Goal: Task Accomplishment & Management: Use online tool/utility

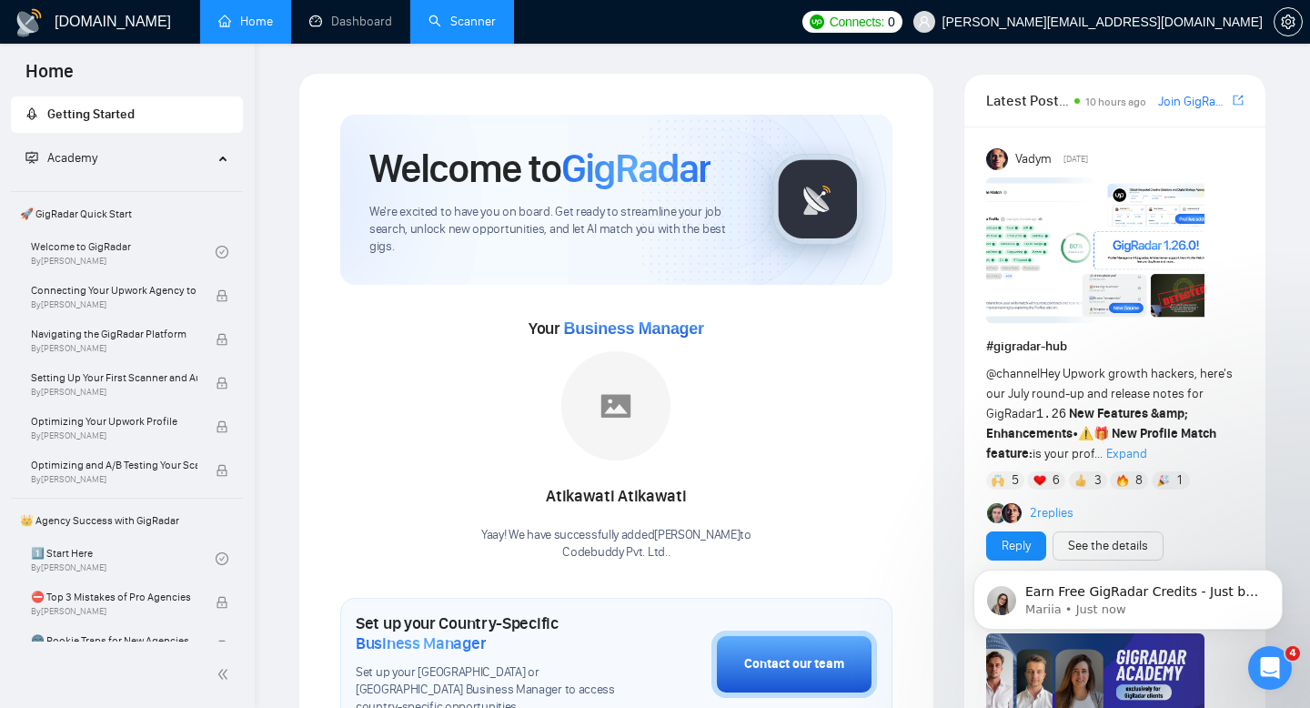
click at [462, 14] on link "Scanner" at bounding box center [462, 21] width 67 height 15
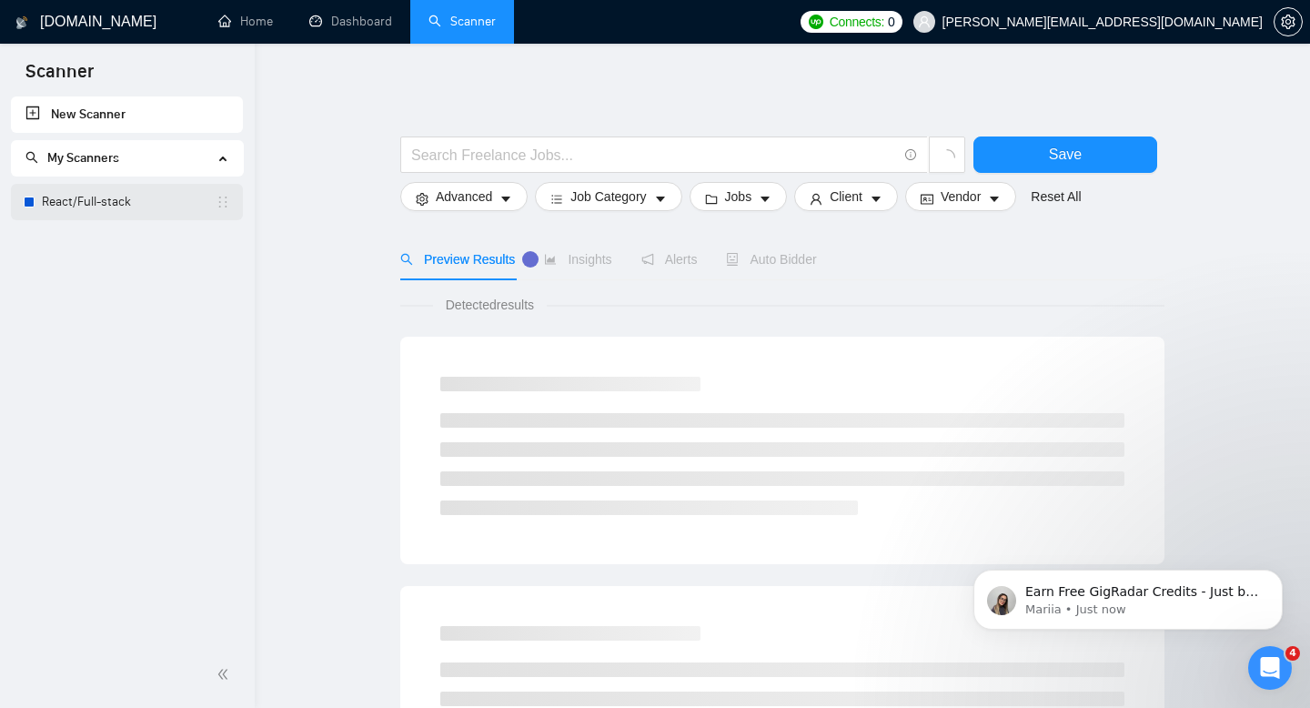
click at [118, 208] on link "React/Full-stack" at bounding box center [129, 202] width 174 height 36
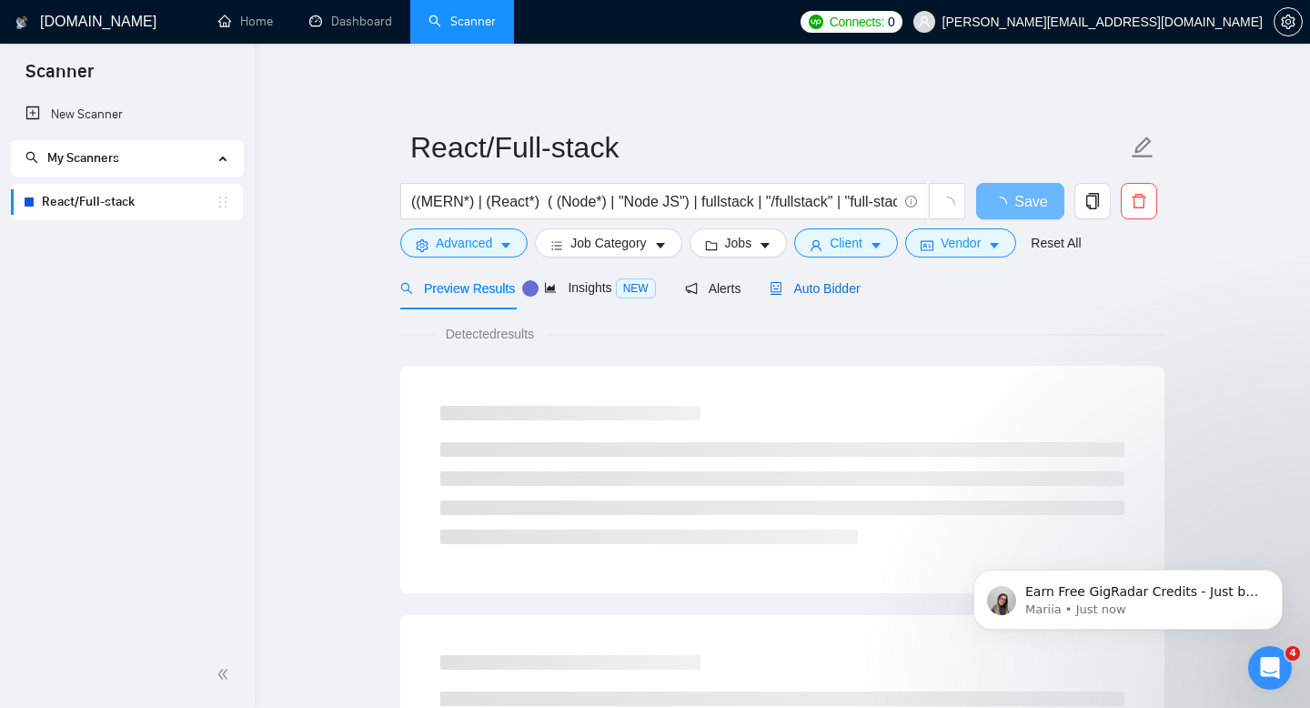
drag, startPoint x: 788, startPoint y: 293, endPoint x: 225, endPoint y: 98, distance: 595.9
click at [788, 293] on span "Auto Bidder" at bounding box center [815, 288] width 90 height 15
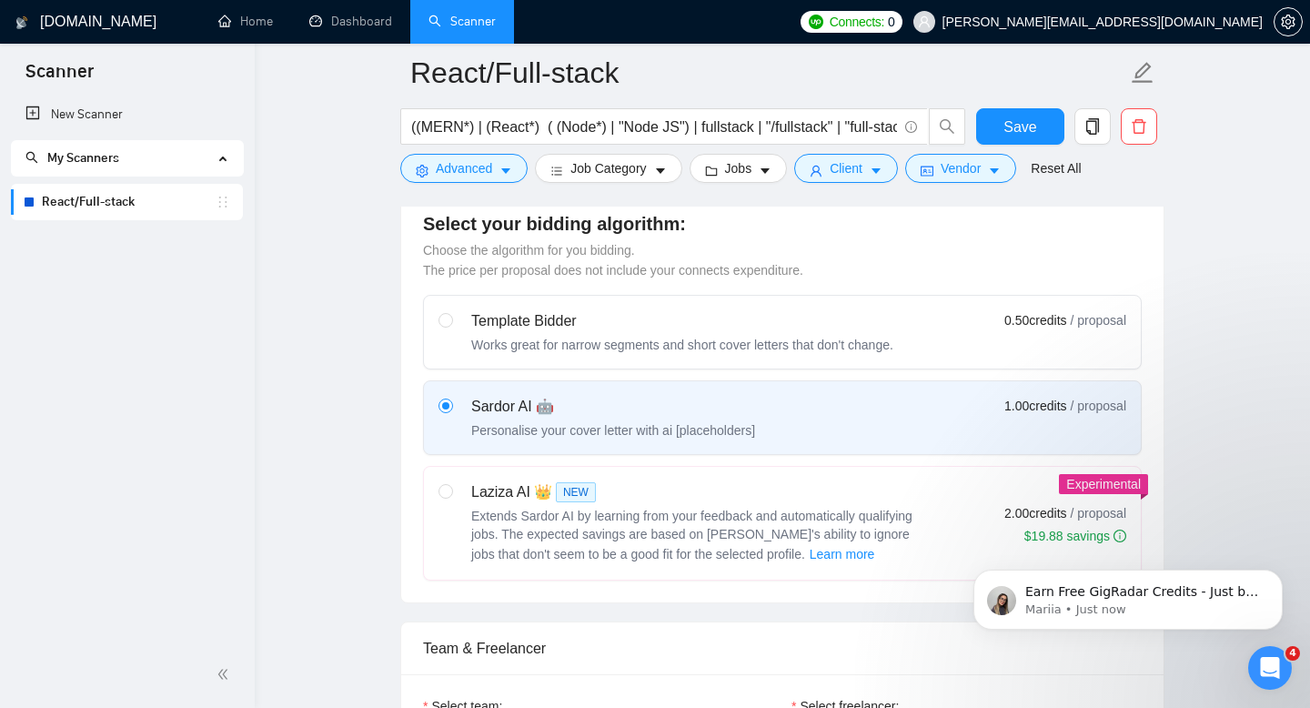
scroll to position [495, 0]
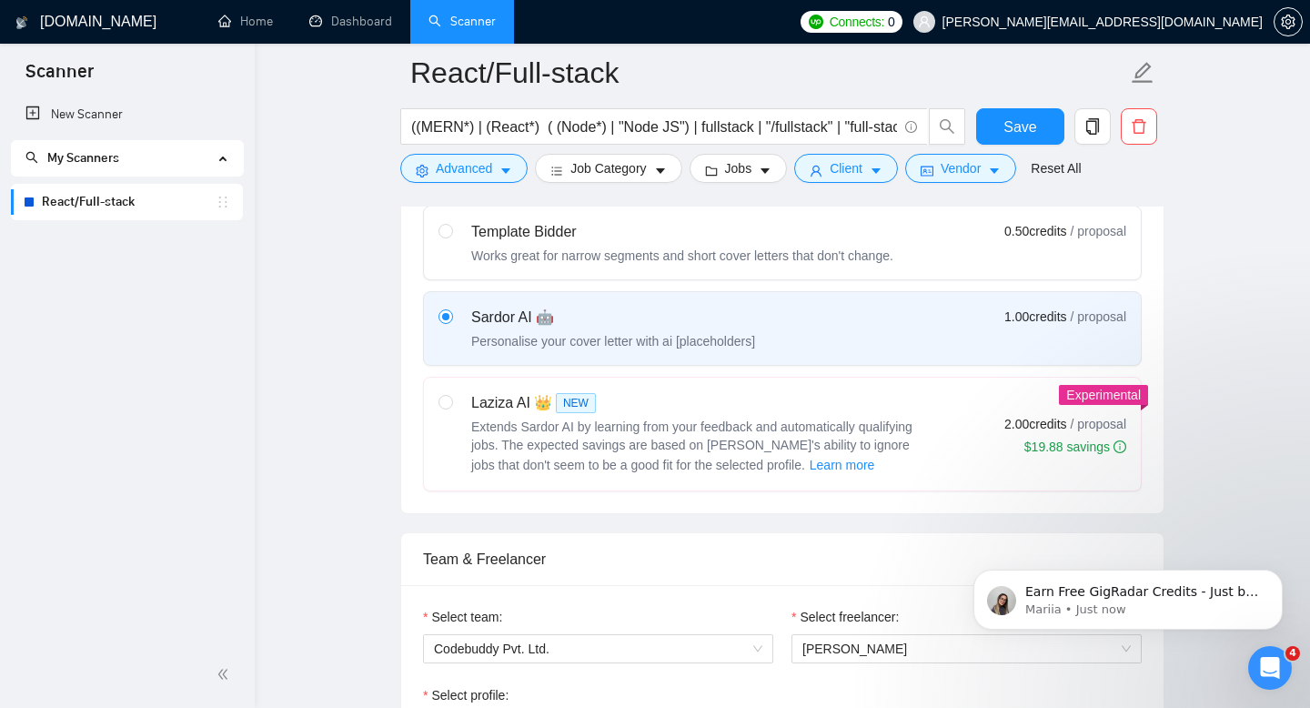
scroll to position [570, 0]
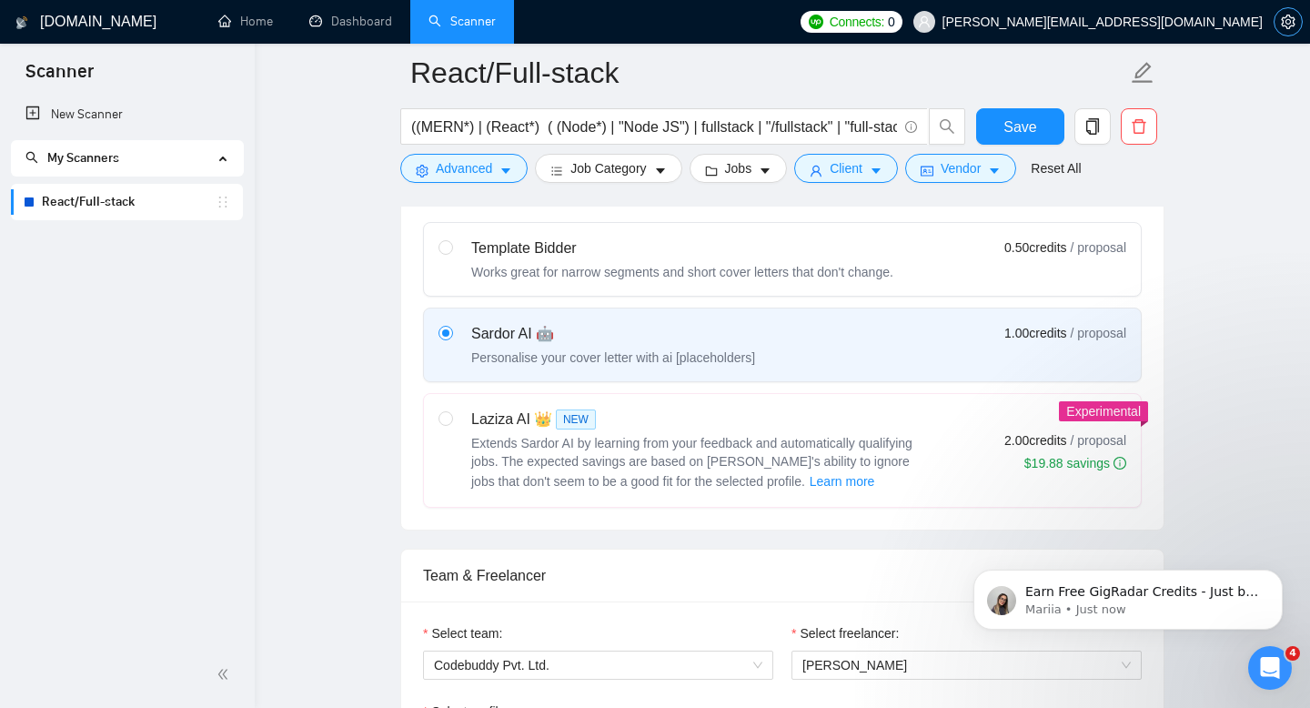
click at [1286, 26] on icon "setting" at bounding box center [1288, 22] width 14 height 15
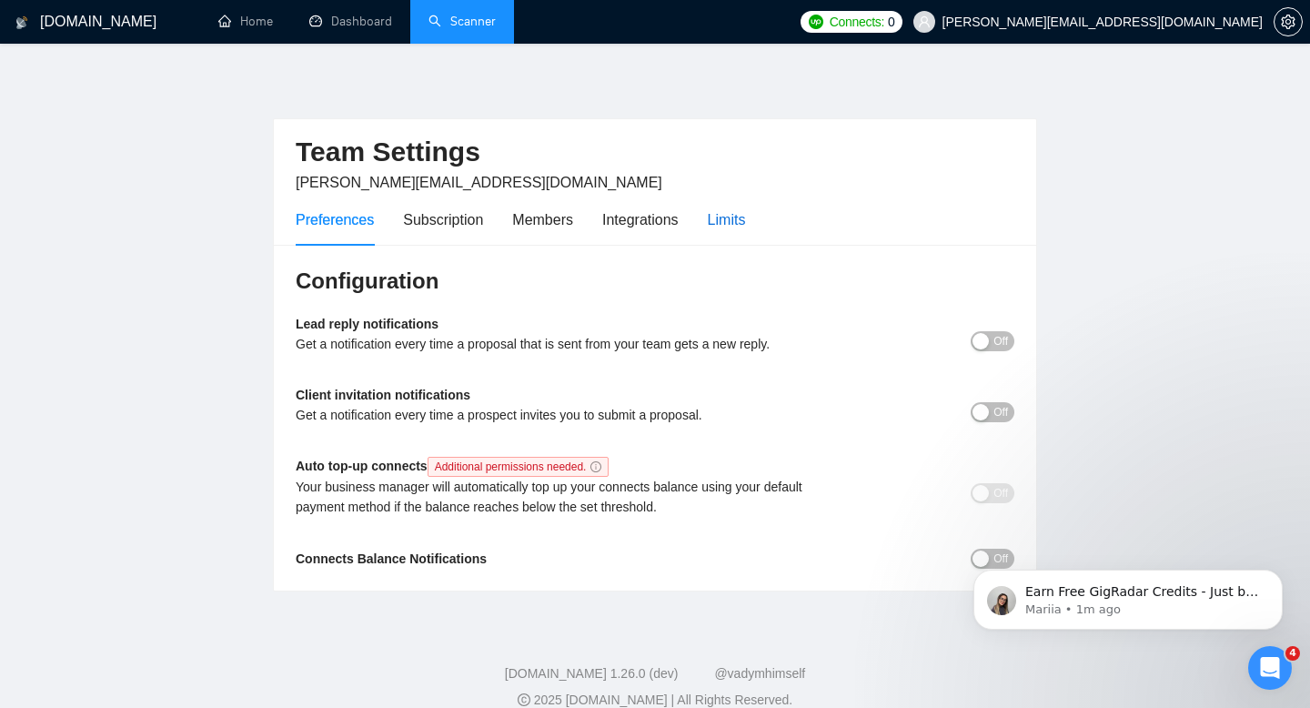
click at [727, 211] on div "Limits" at bounding box center [727, 219] width 38 height 23
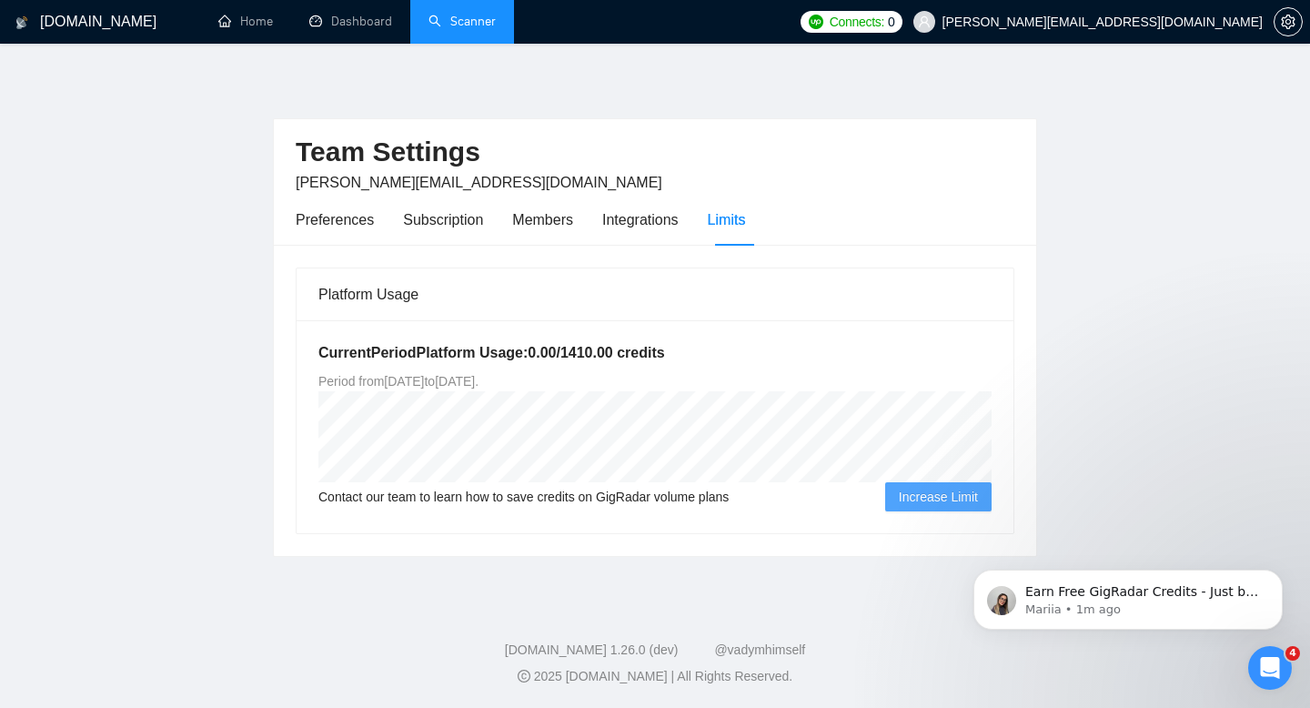
click at [101, 339] on main "Team Settings [PERSON_NAME][EMAIL_ADDRESS][DOMAIN_NAME] Preferences Subscriptio…" at bounding box center [655, 320] width 1252 height 495
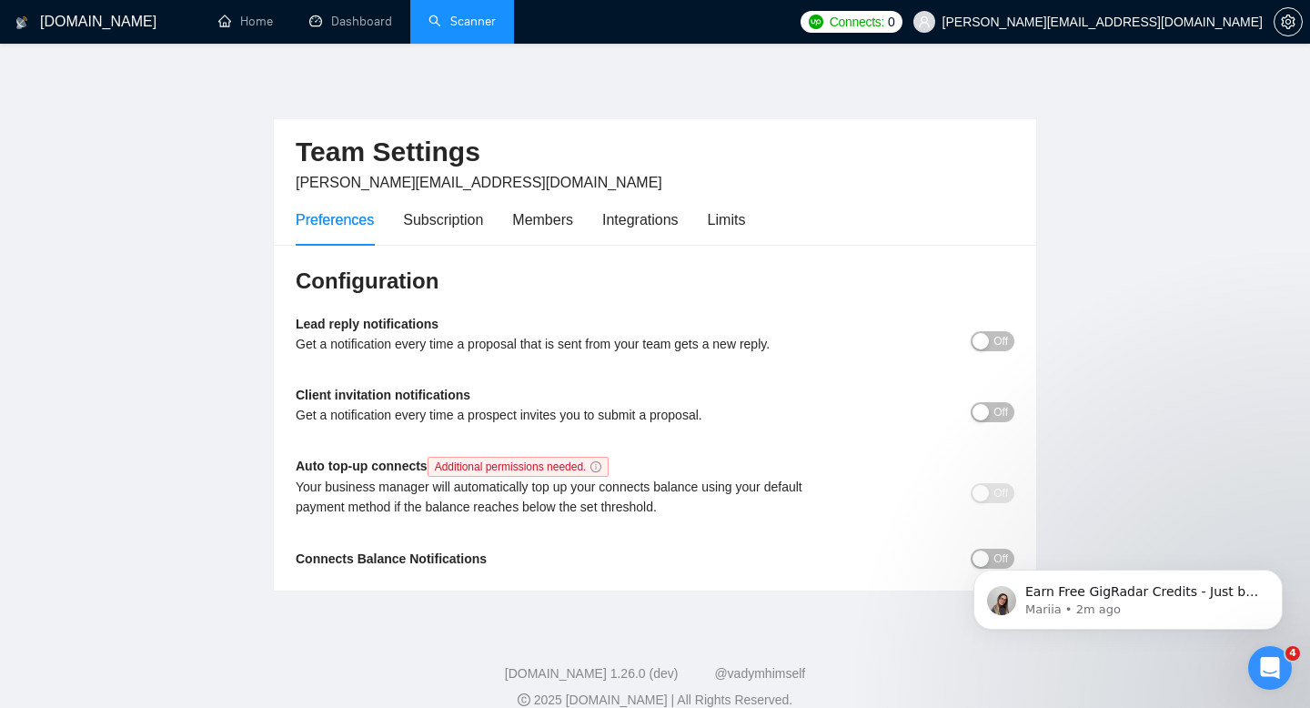
click at [985, 338] on div "button" at bounding box center [981, 341] width 16 height 16
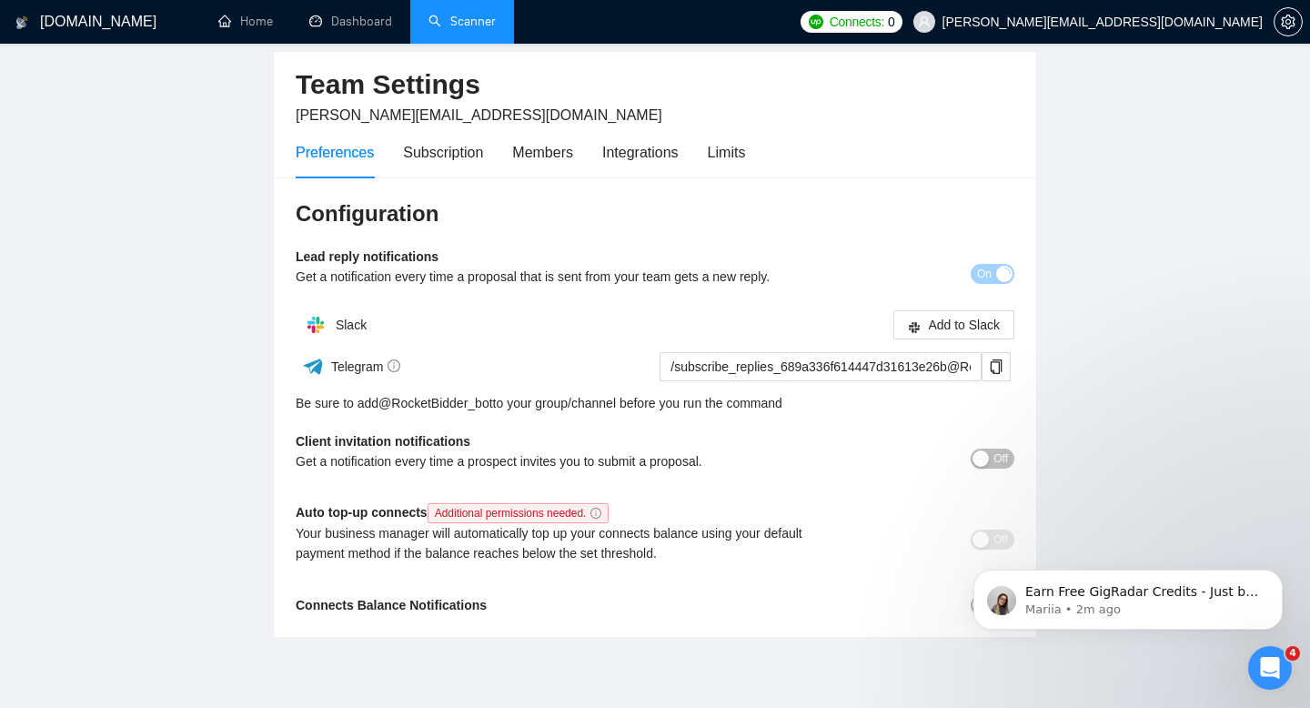
scroll to position [103, 0]
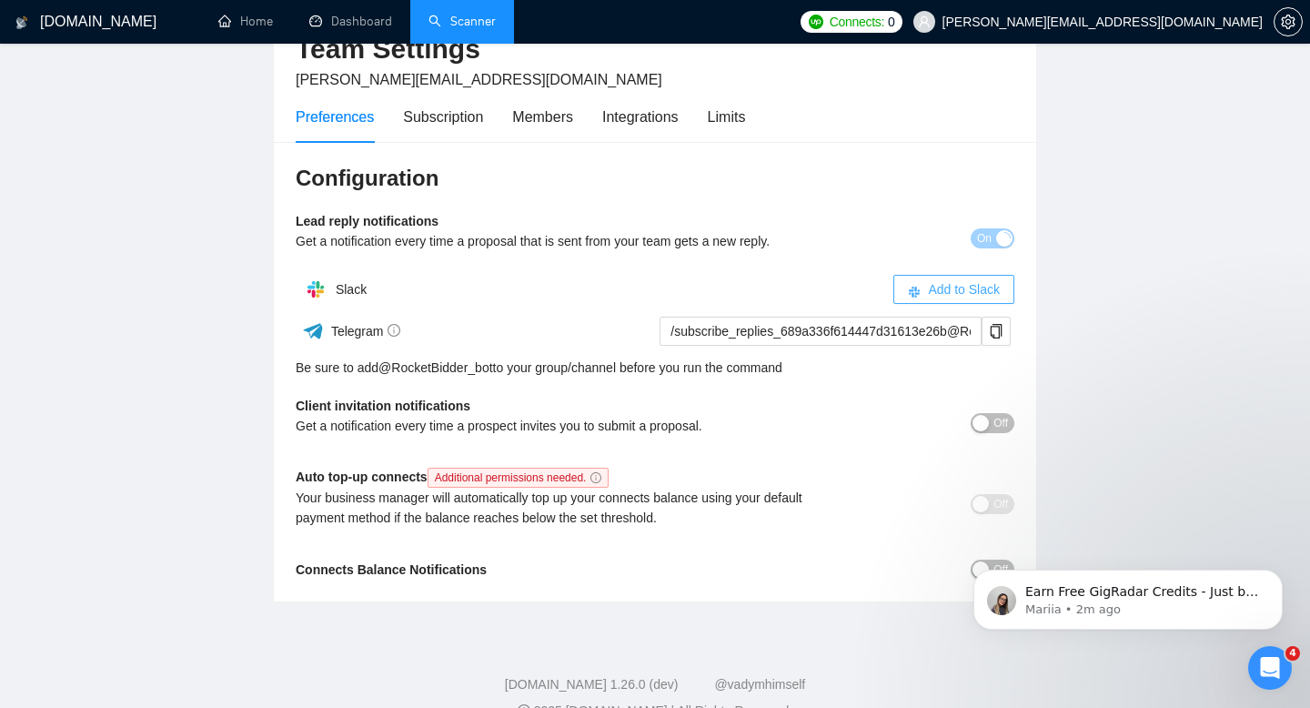
click at [949, 290] on span "Add to Slack" at bounding box center [964, 289] width 72 height 20
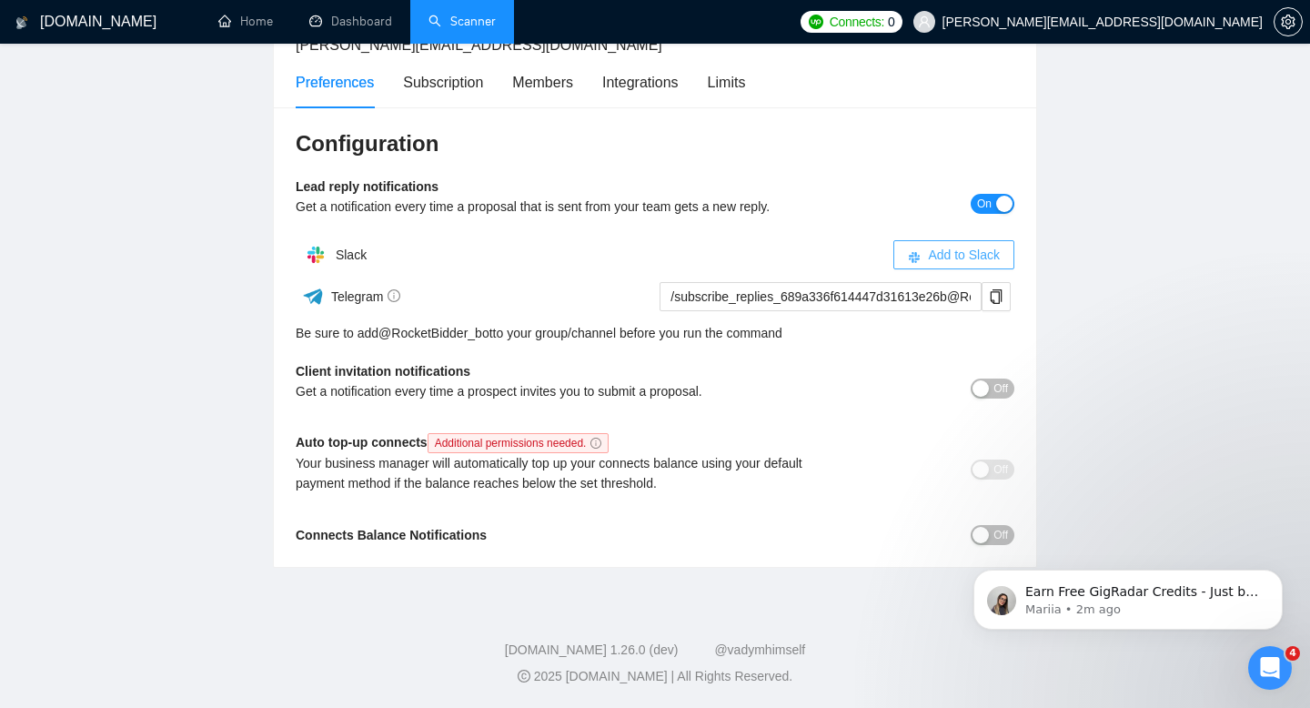
drag, startPoint x: 929, startPoint y: 252, endPoint x: 310, endPoint y: 320, distance: 622.4
click at [312, 320] on div "Slack Add to Slack Telegram /subscribe_replies_689a336f614447d31613e26b@RocketB…" at bounding box center [655, 290] width 719 height 106
click at [115, 361] on main "Team Settings [PERSON_NAME][EMAIL_ADDRESS][DOMAIN_NAME] Preferences Subscriptio…" at bounding box center [655, 251] width 1252 height 632
click at [1004, 383] on span "Off" at bounding box center [1001, 388] width 15 height 20
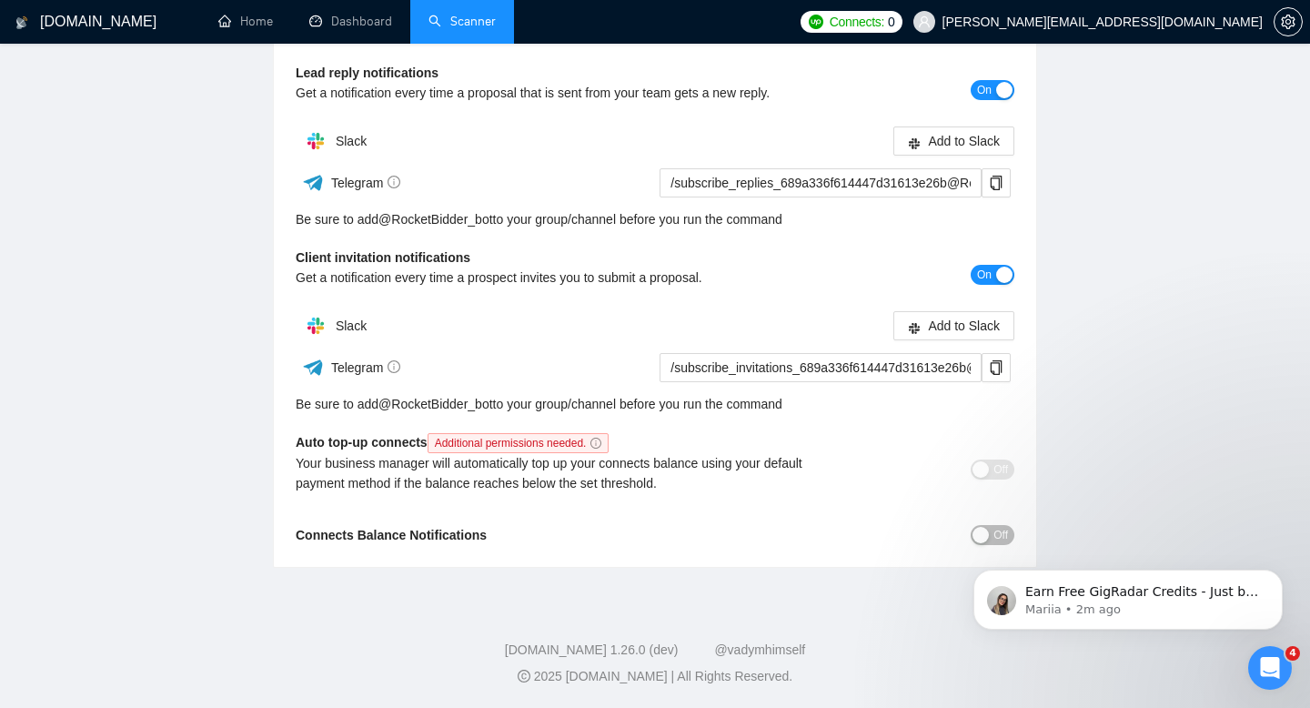
scroll to position [0, 0]
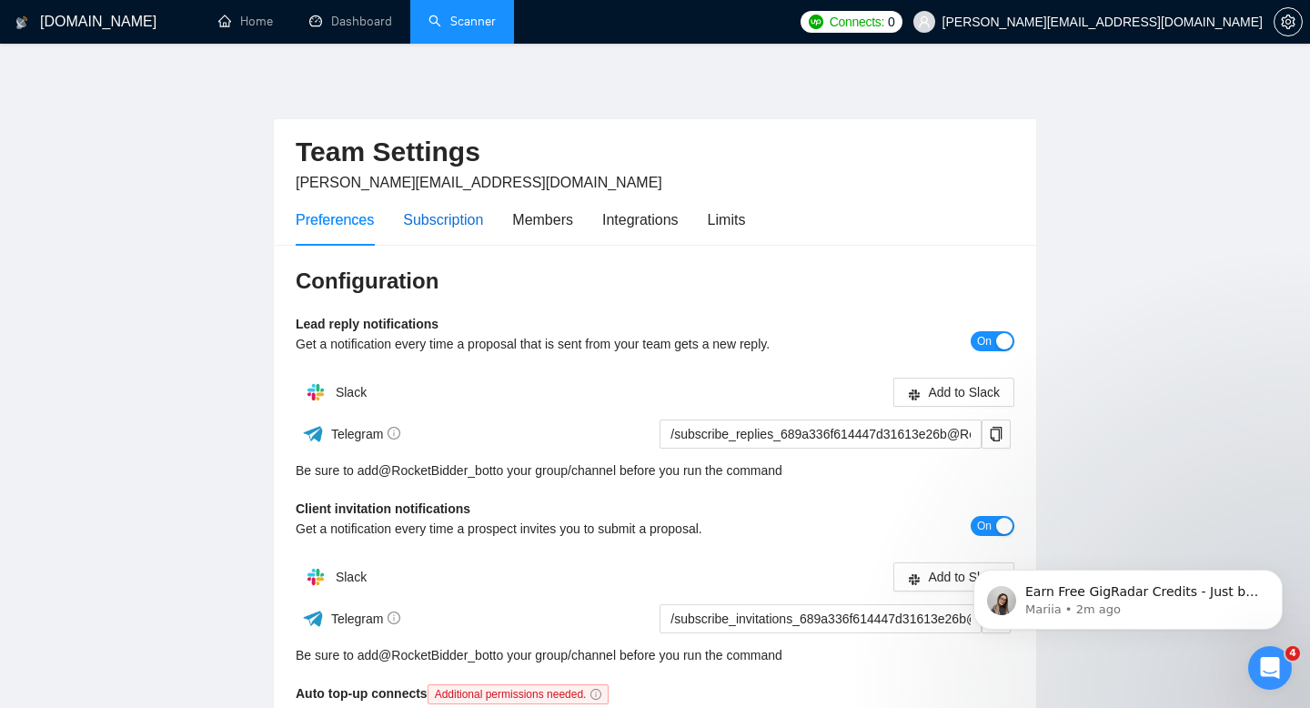
click at [424, 225] on div "Subscription" at bounding box center [443, 219] width 80 height 23
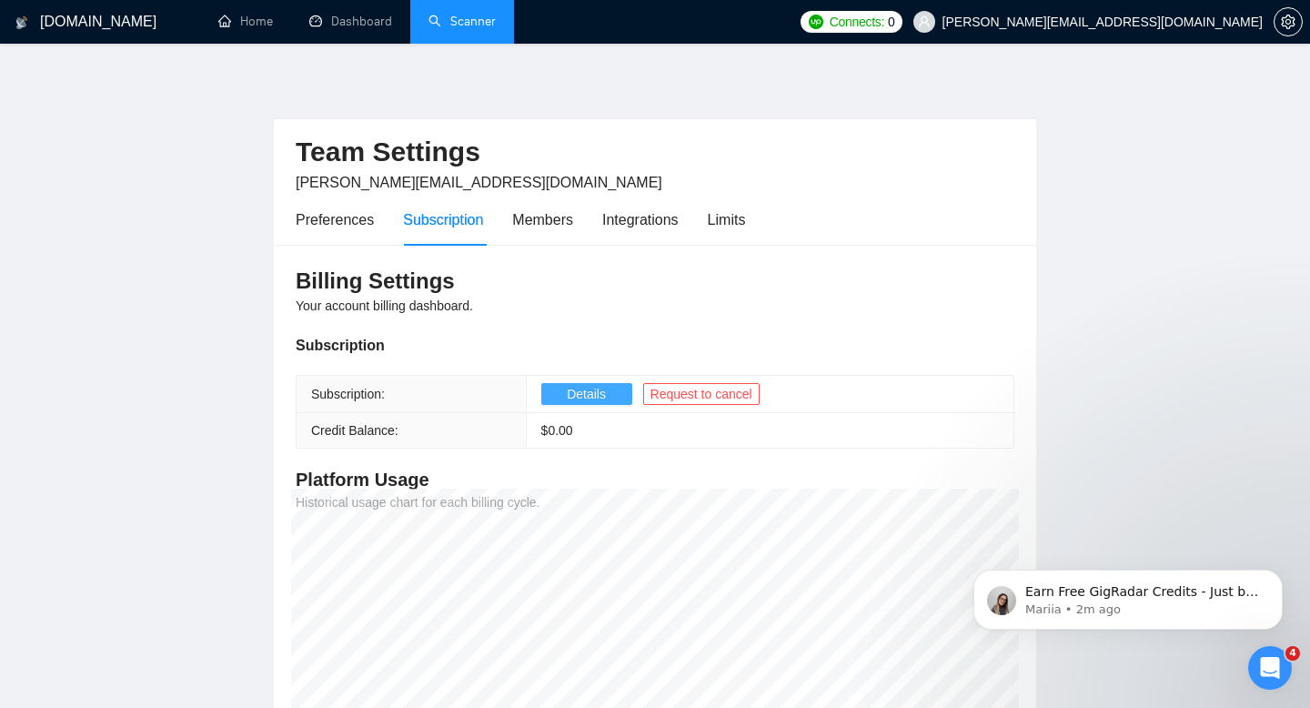
click at [578, 394] on span "Details" at bounding box center [586, 394] width 39 height 20
click at [542, 219] on div "Members" at bounding box center [542, 219] width 61 height 23
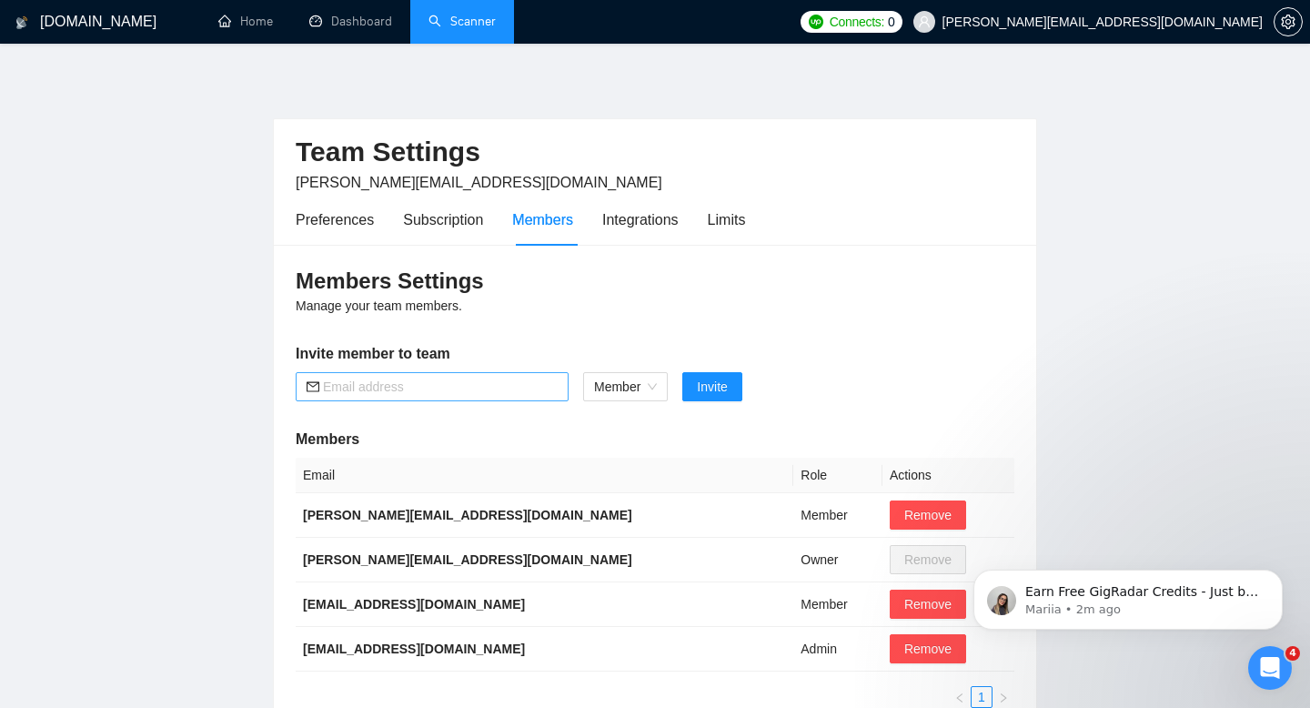
scroll to position [163, 0]
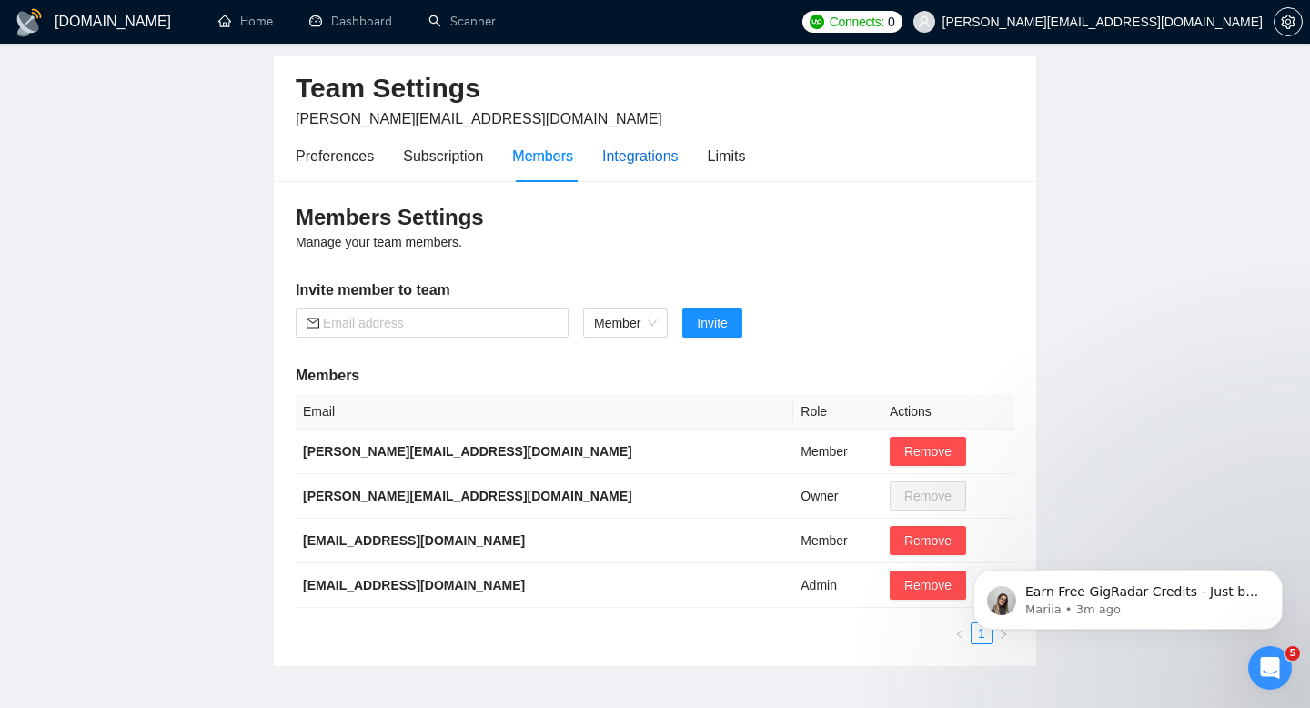
click at [654, 150] on div "Integrations" at bounding box center [640, 156] width 76 height 23
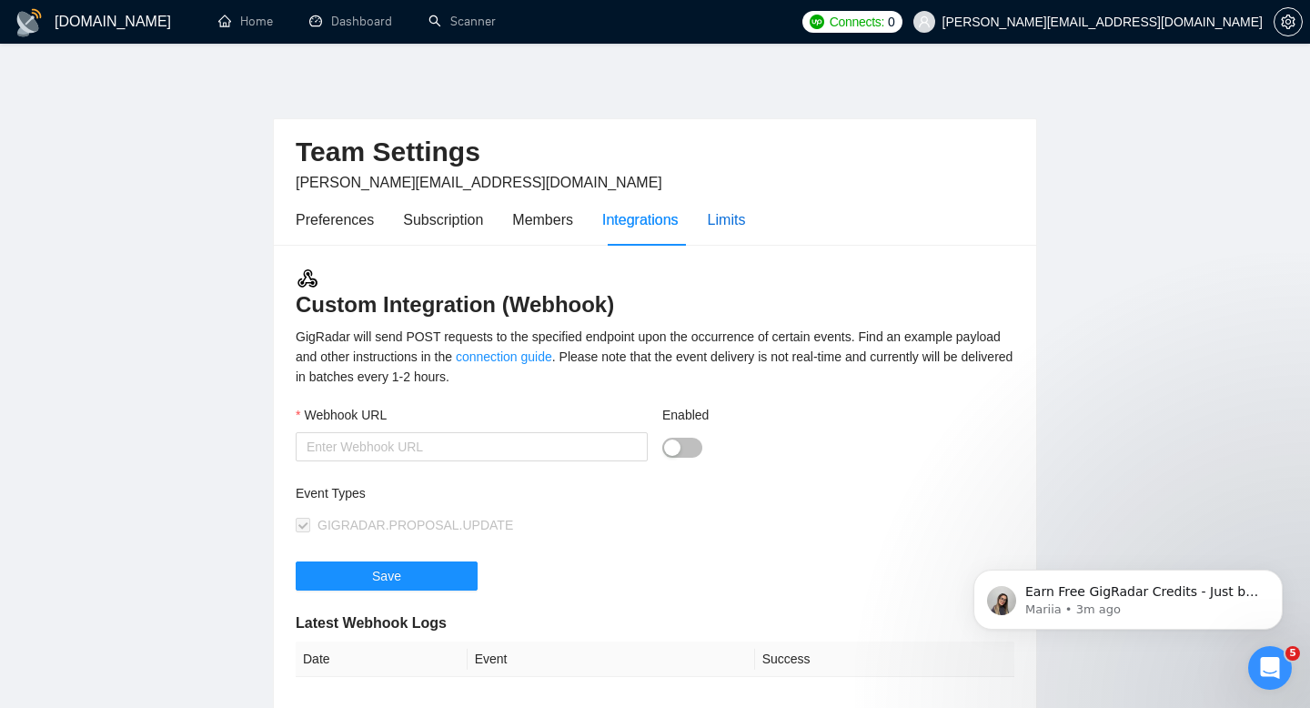
click at [734, 217] on div "Limits" at bounding box center [727, 219] width 38 height 23
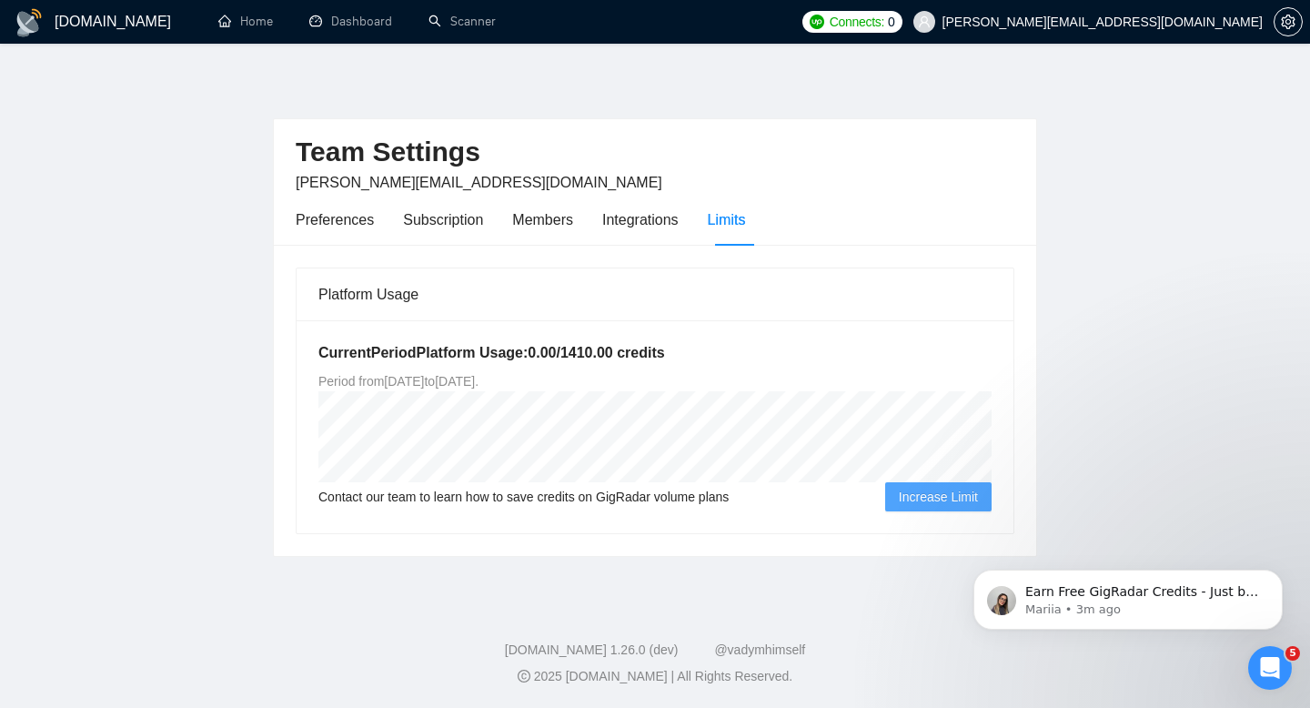
click at [605, 207] on div "Preferences Subscription Members Integrations Limits" at bounding box center [520, 220] width 449 height 52
click at [635, 237] on div "Integrations" at bounding box center [640, 220] width 76 height 52
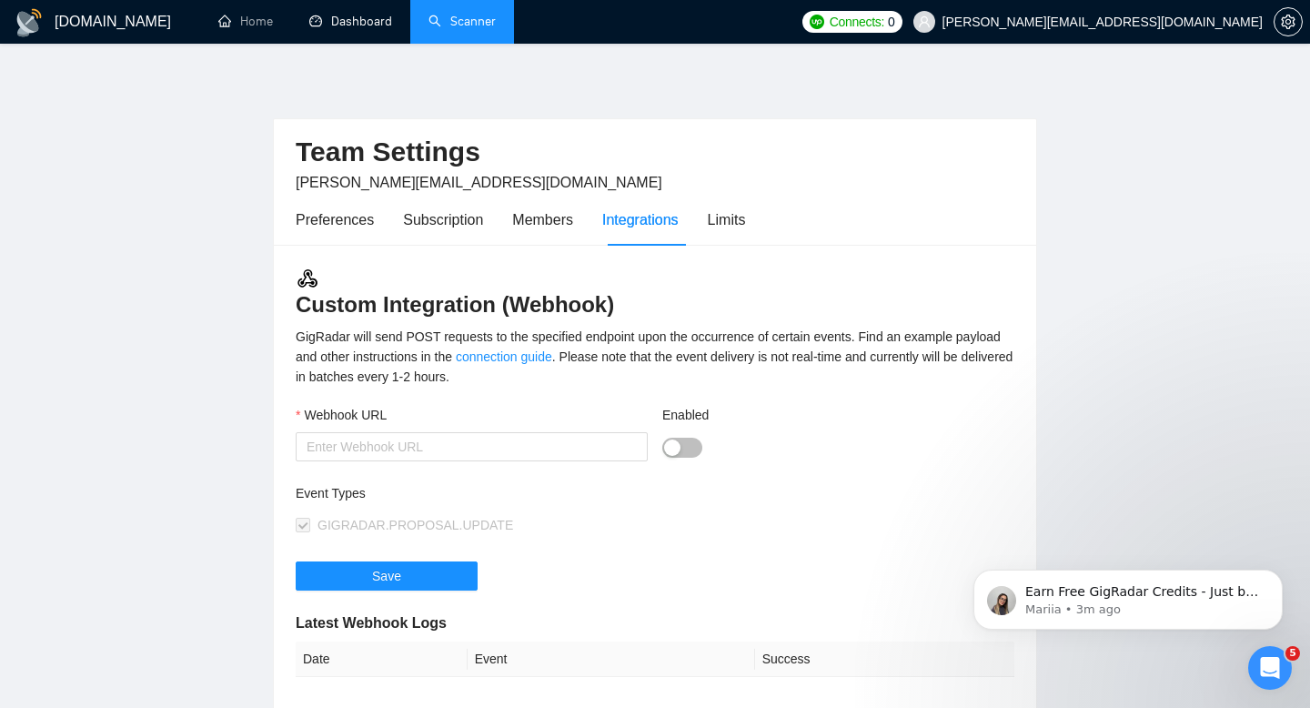
click at [449, 42] on li "Scanner" at bounding box center [462, 22] width 104 height 44
click at [450, 14] on link "Scanner" at bounding box center [462, 21] width 67 height 15
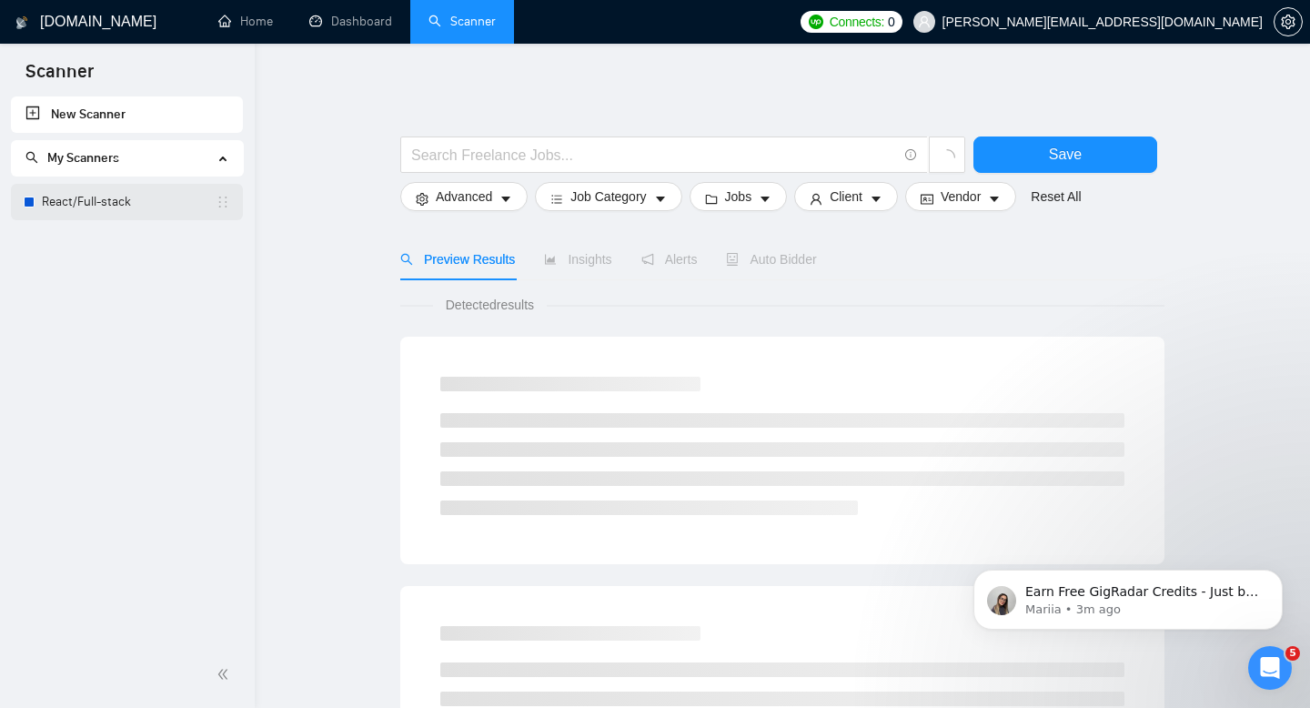
click at [120, 207] on link "React/Full-stack" at bounding box center [129, 202] width 174 height 36
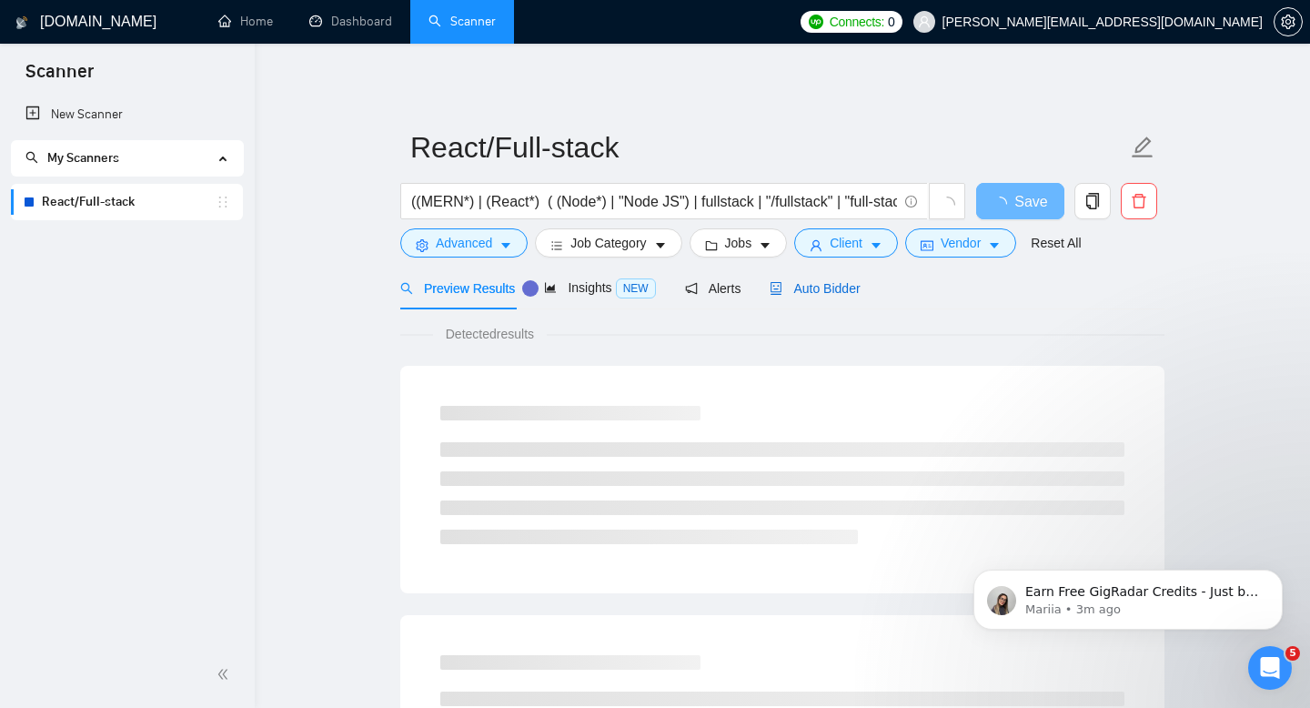
click at [848, 294] on span "Auto Bidder" at bounding box center [815, 288] width 90 height 15
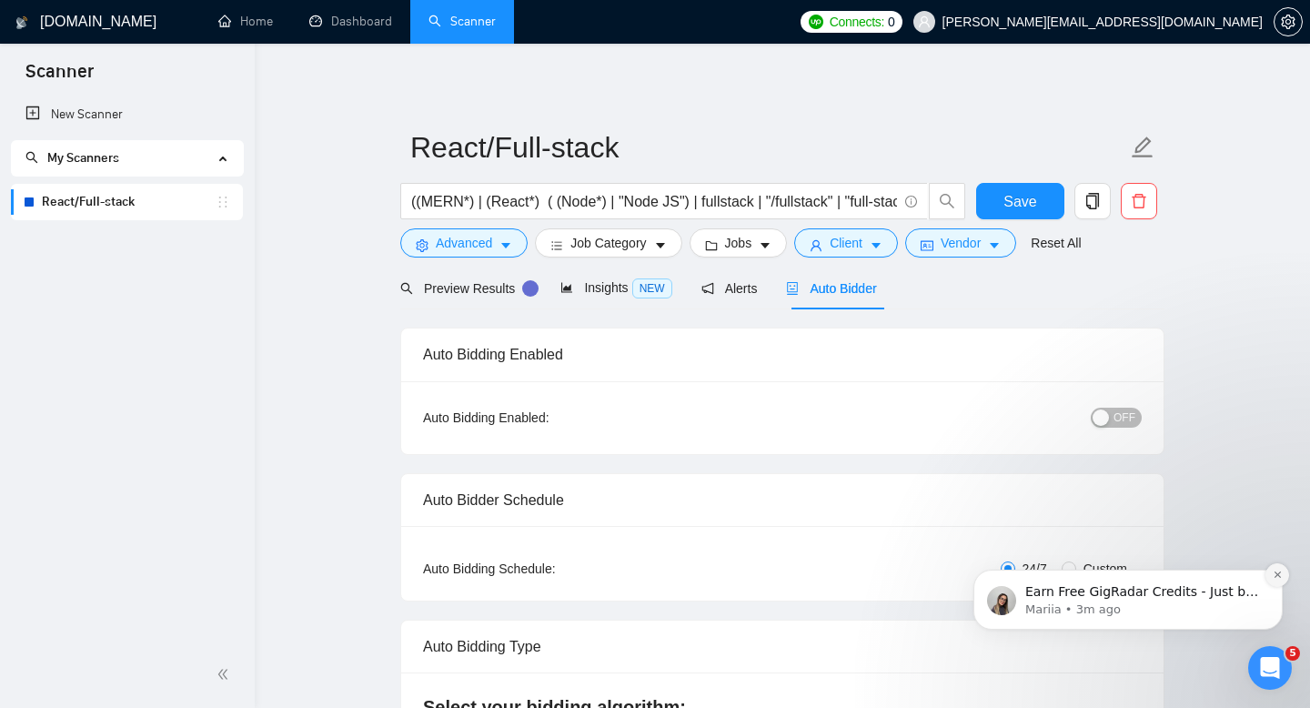
click at [1280, 572] on icon "Dismiss notification" at bounding box center [1278, 575] width 10 height 10
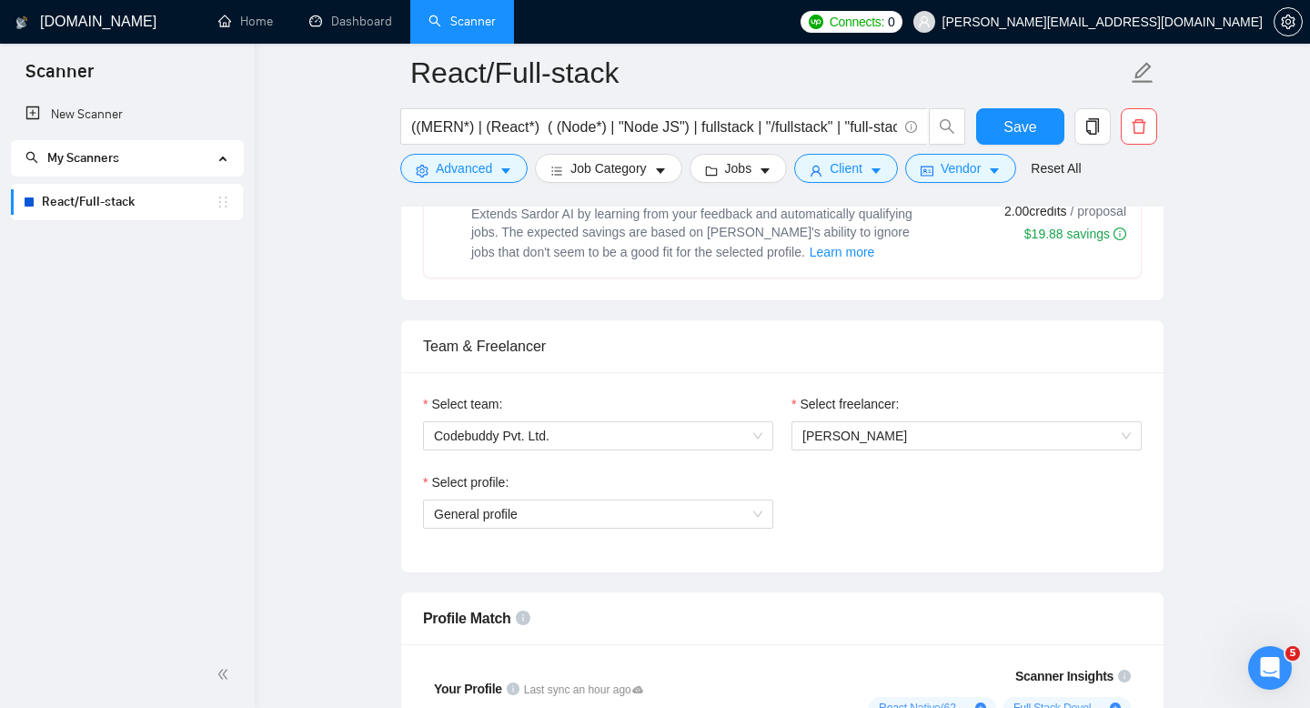
scroll to position [802, 0]
click at [548, 440] on span "Codebuddy Pvt. Ltd." at bounding box center [598, 432] width 328 height 27
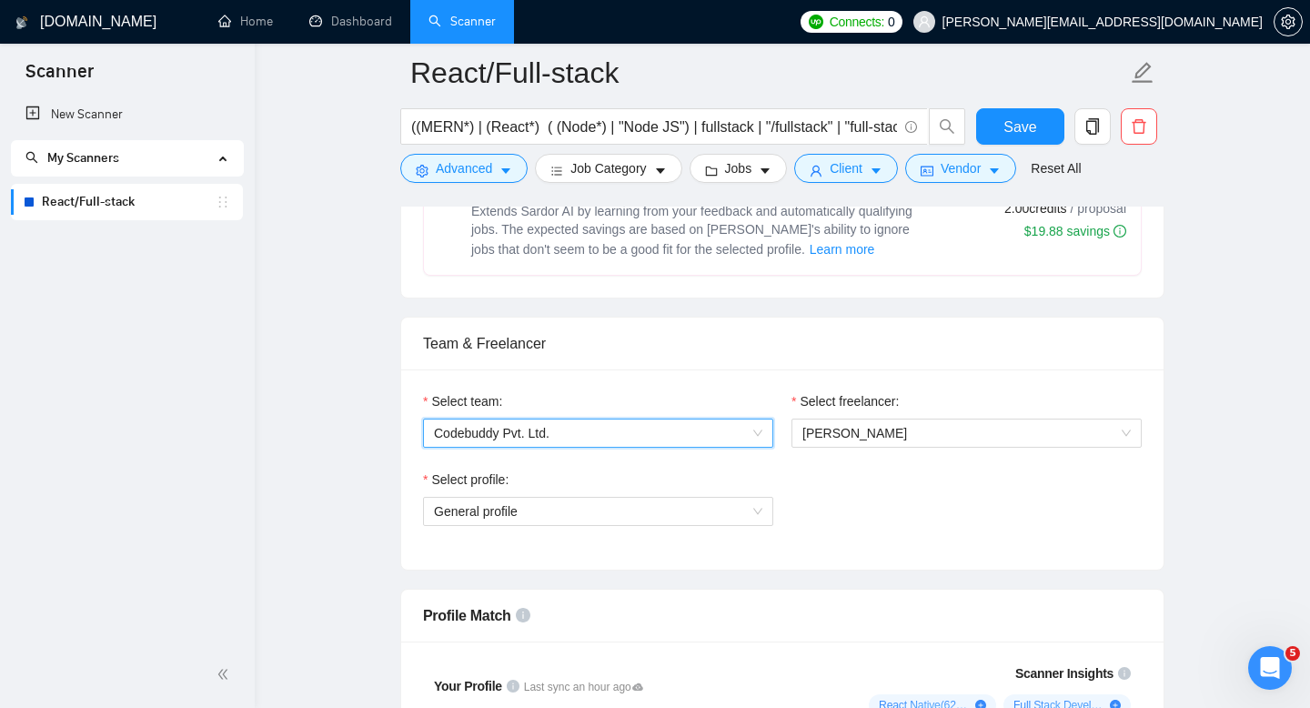
click at [548, 440] on span "Codebuddy Pvt. Ltd." at bounding box center [598, 432] width 328 height 27
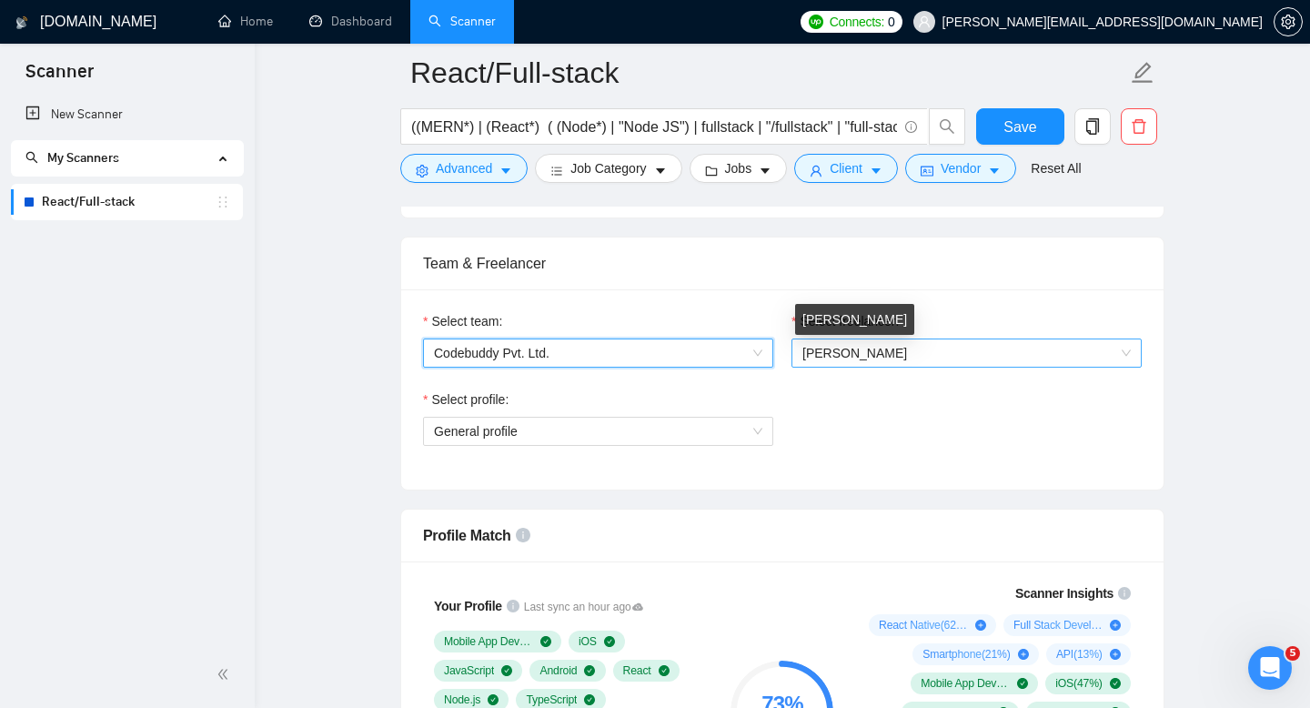
scroll to position [906, 0]
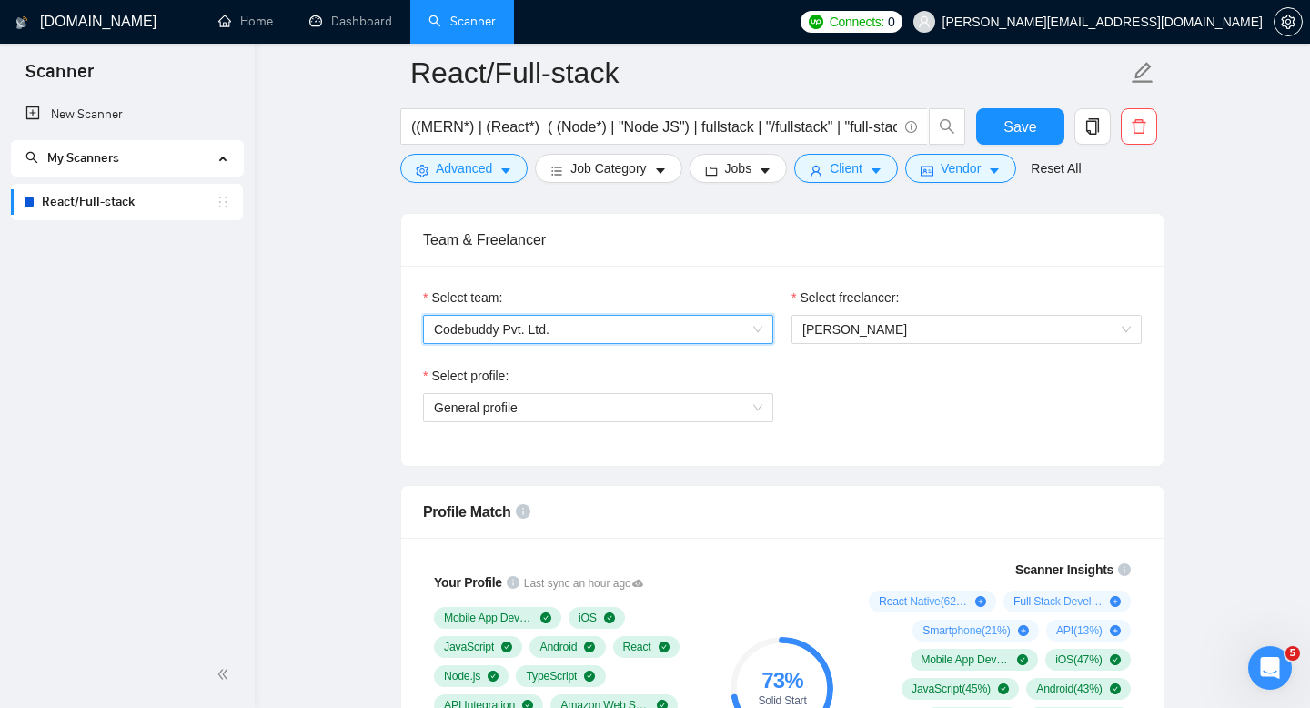
click at [711, 390] on div "Select profile:" at bounding box center [598, 379] width 350 height 27
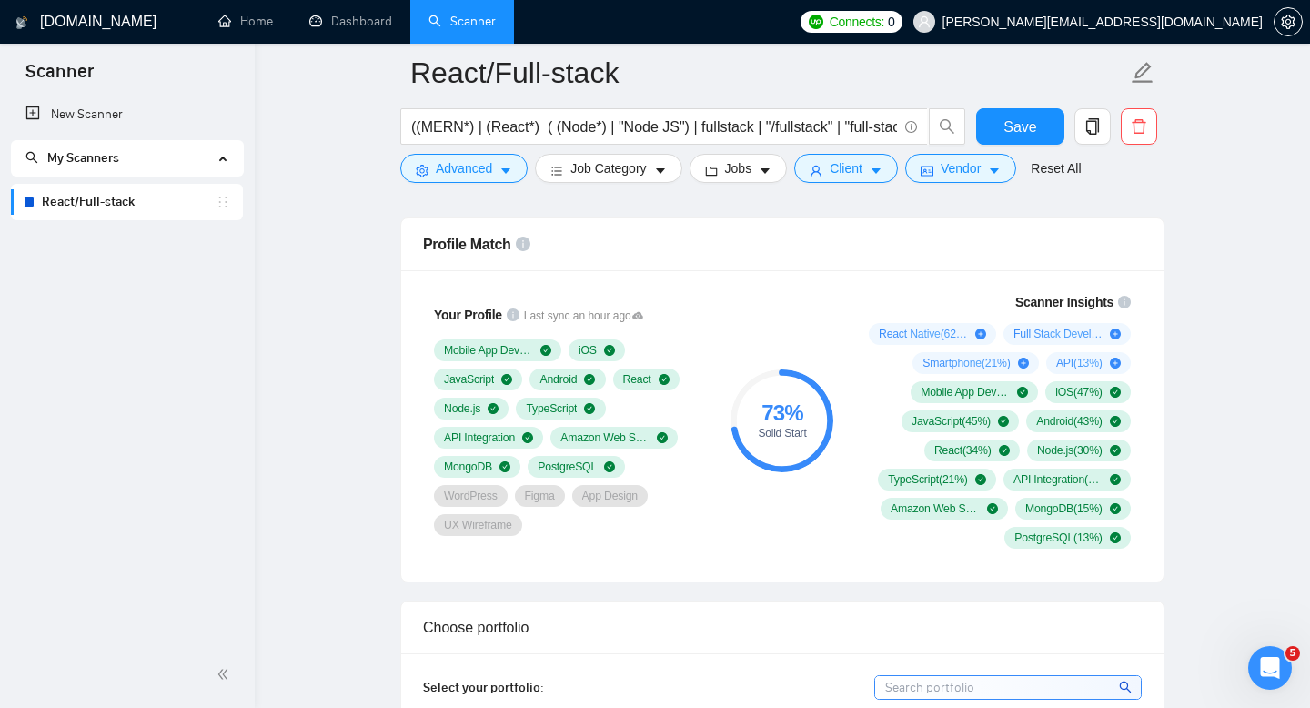
scroll to position [1180, 0]
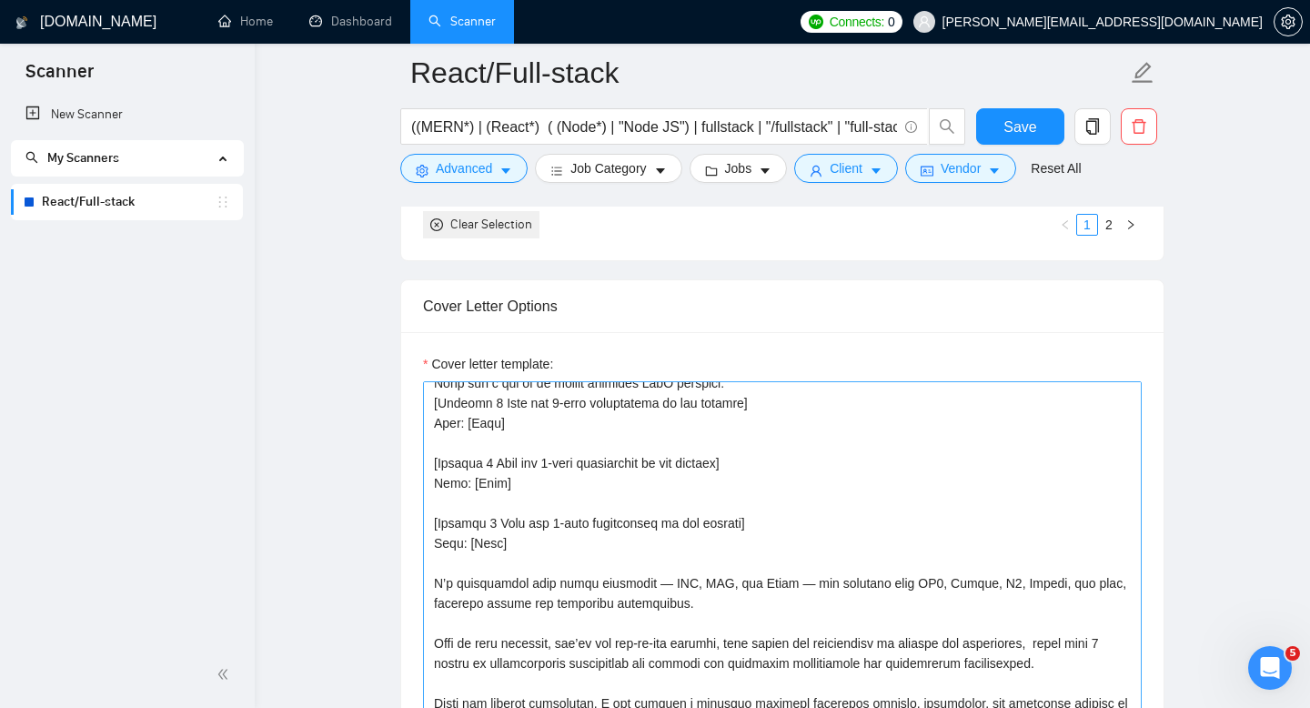
scroll to position [0, 0]
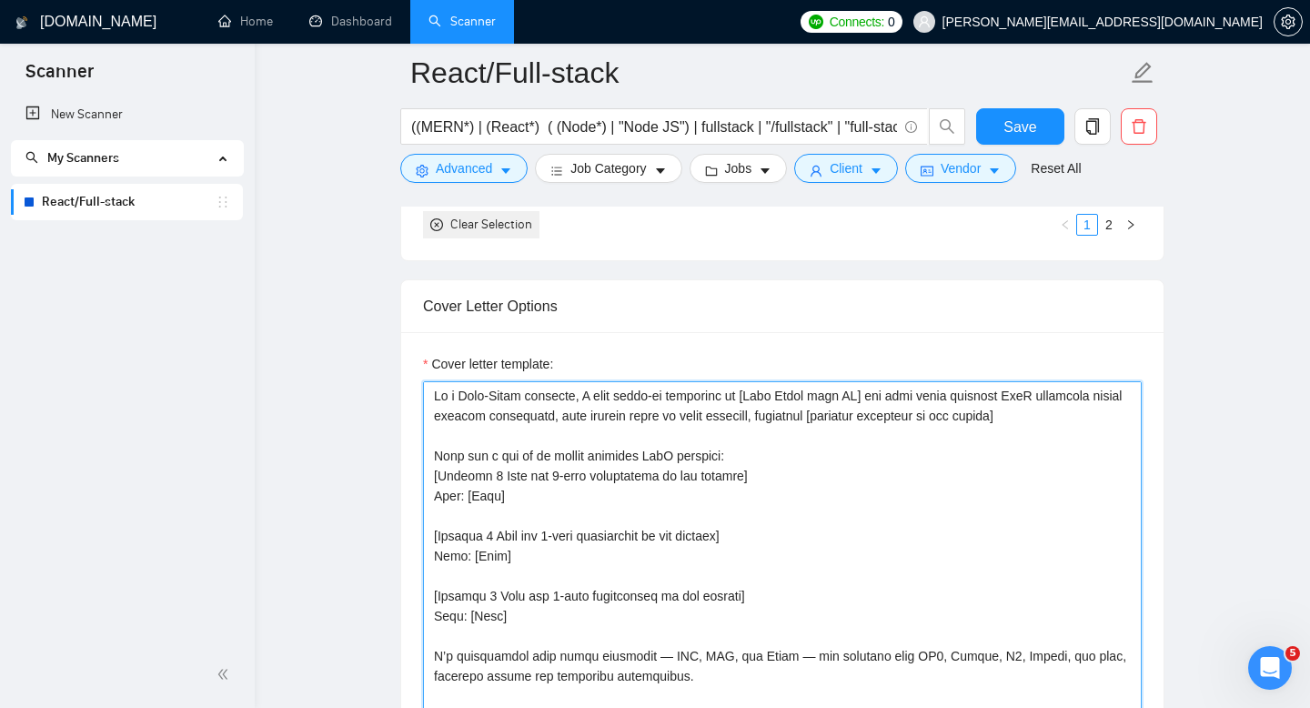
click at [547, 398] on textarea "Cover letter template:" at bounding box center [782, 585] width 719 height 409
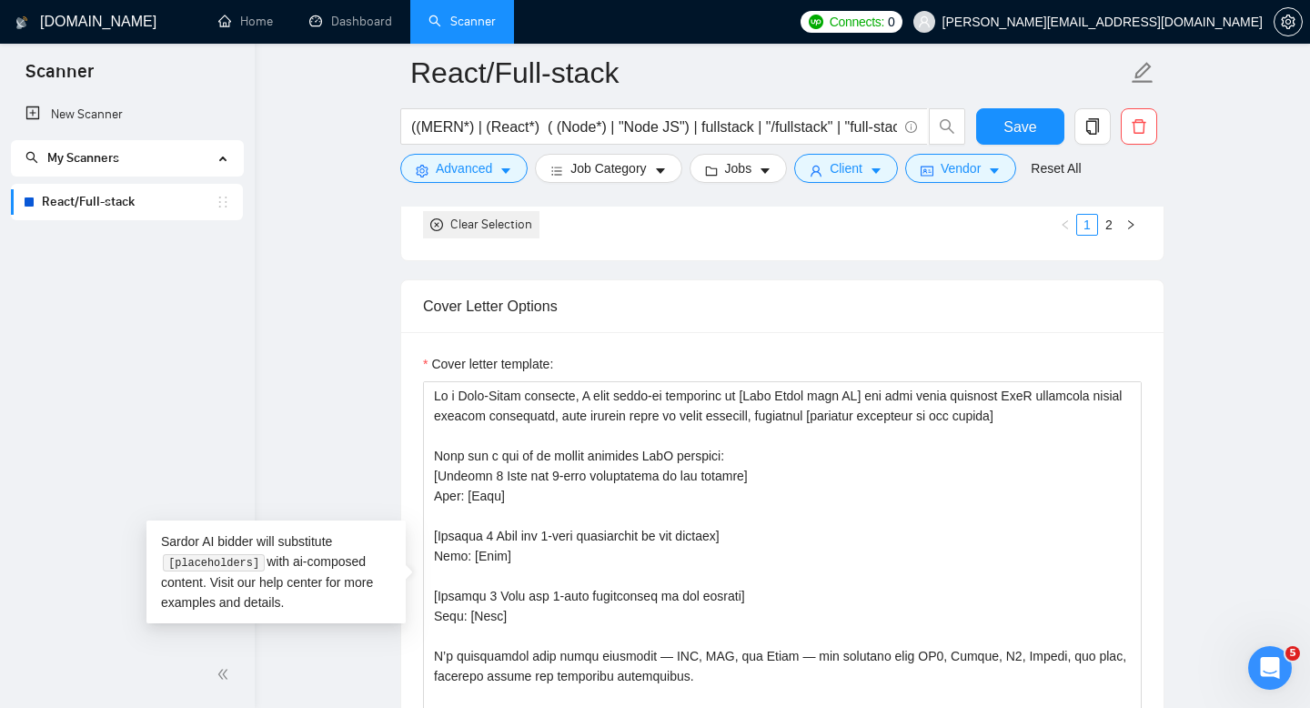
click at [356, 385] on main "React/Full-stack ((MERN*) | (React*) ( (Node*) | "Node JS") | fullstack | "/ful…" at bounding box center [782, 547] width 997 height 4886
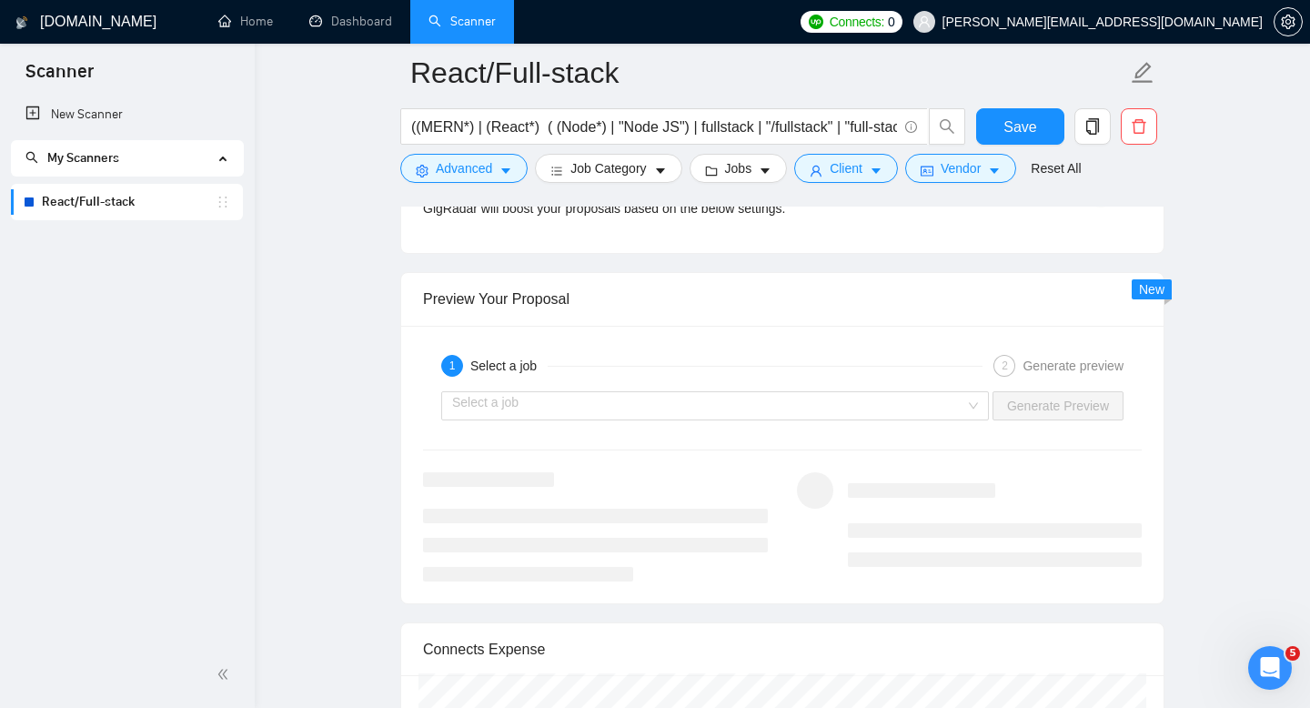
scroll to position [3421, 0]
click at [589, 407] on input "search" at bounding box center [708, 403] width 513 height 27
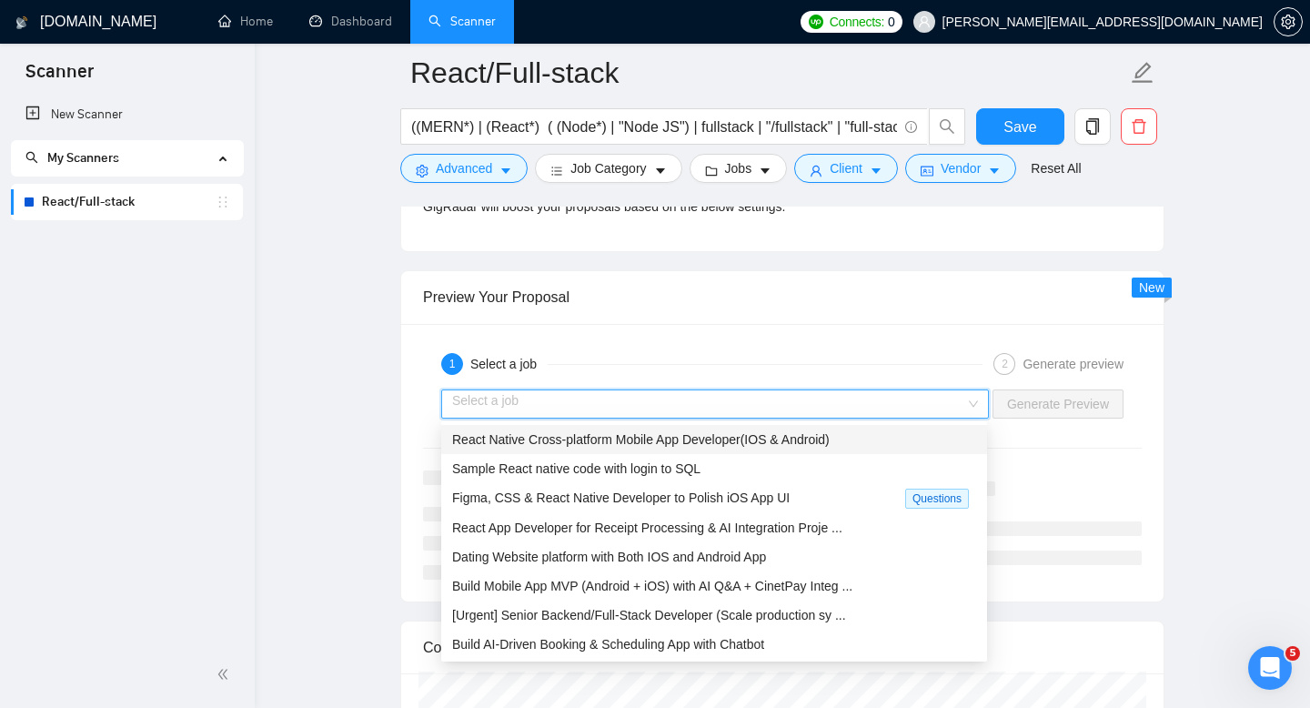
click at [587, 439] on span "React Native Cross-platform Mobile App Developer(IOS & Android)" at bounding box center [641, 439] width 378 height 15
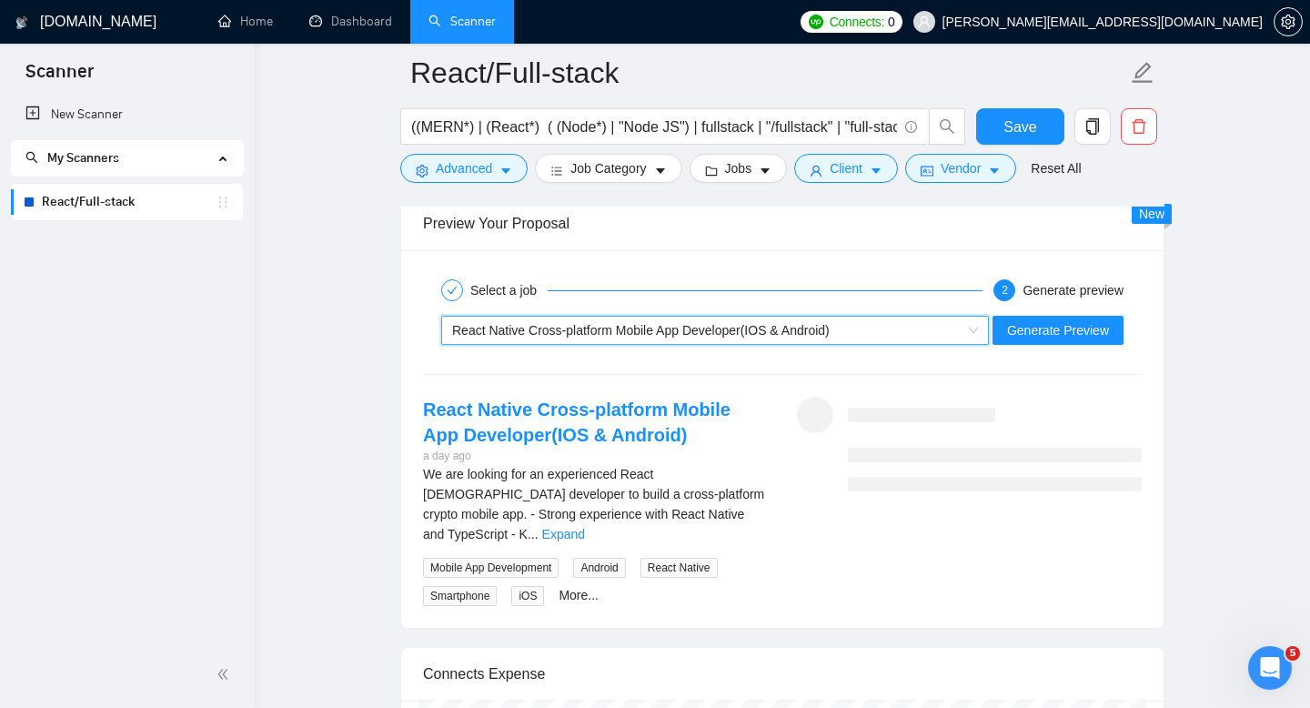
scroll to position [3426, 0]
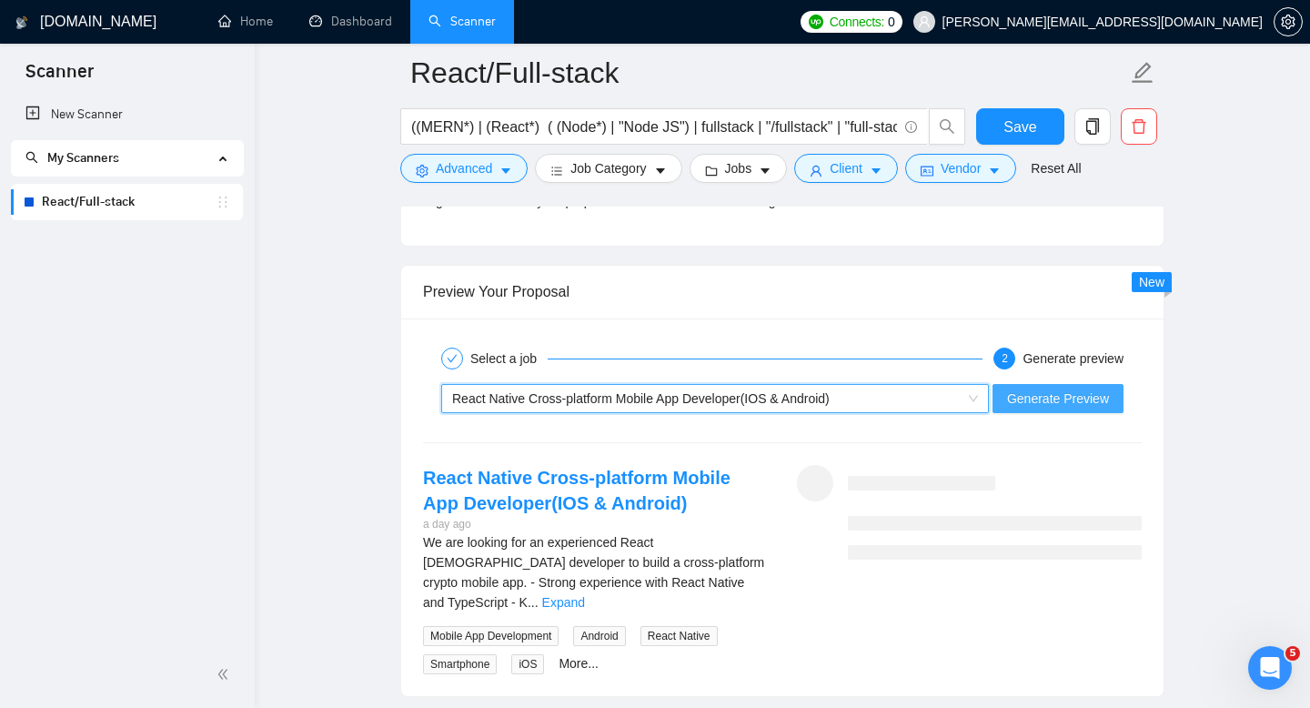
click at [1037, 408] on button "Generate Preview" at bounding box center [1058, 398] width 131 height 29
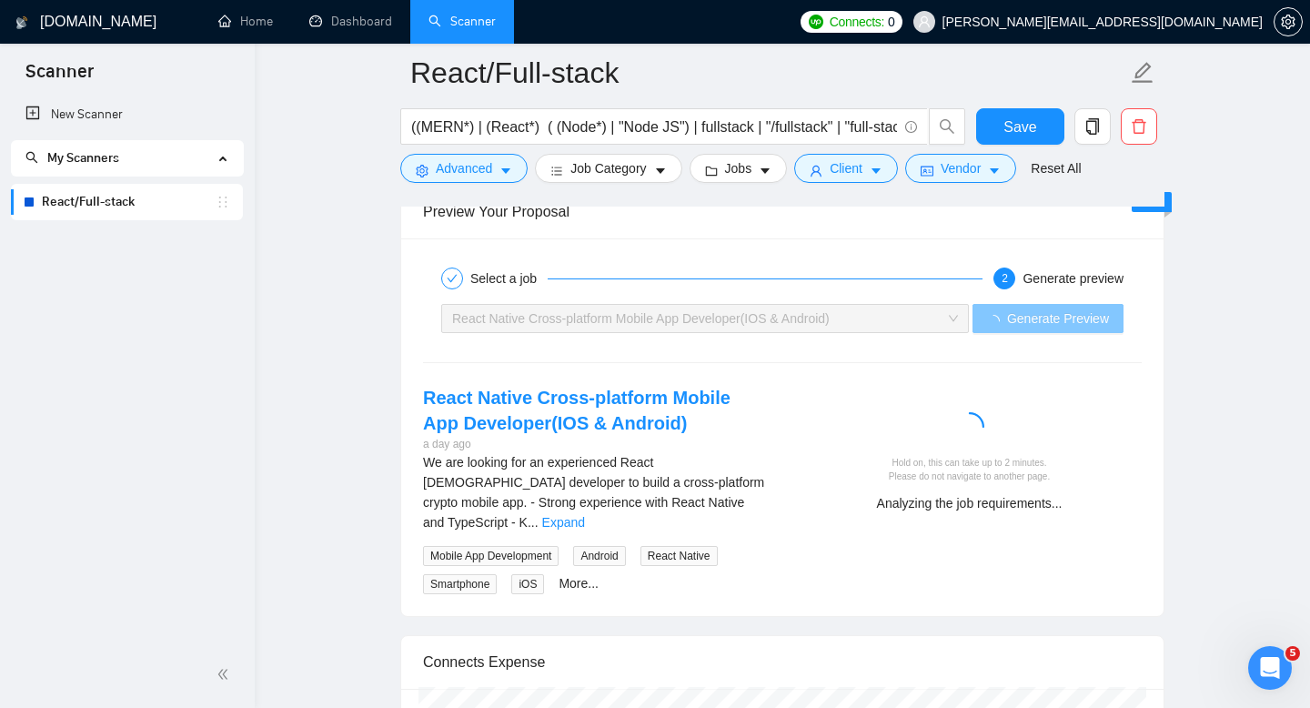
scroll to position [3501, 0]
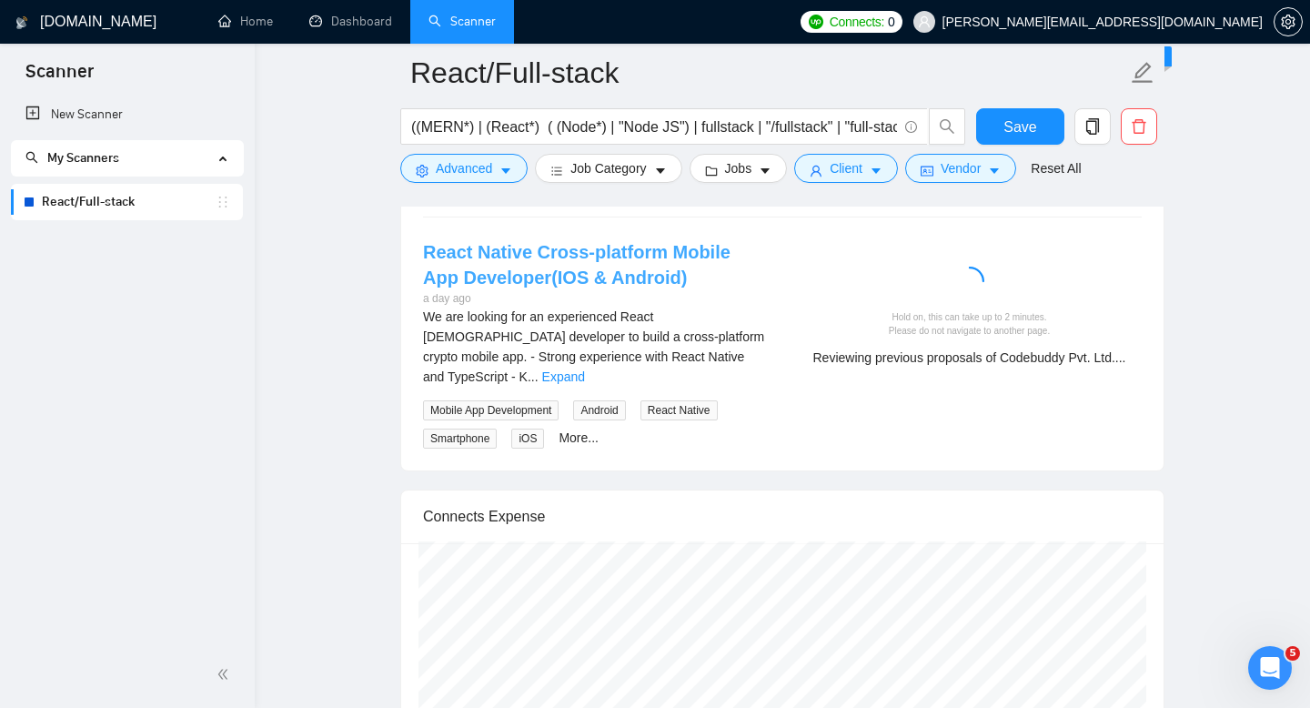
scroll to position [3507, 0]
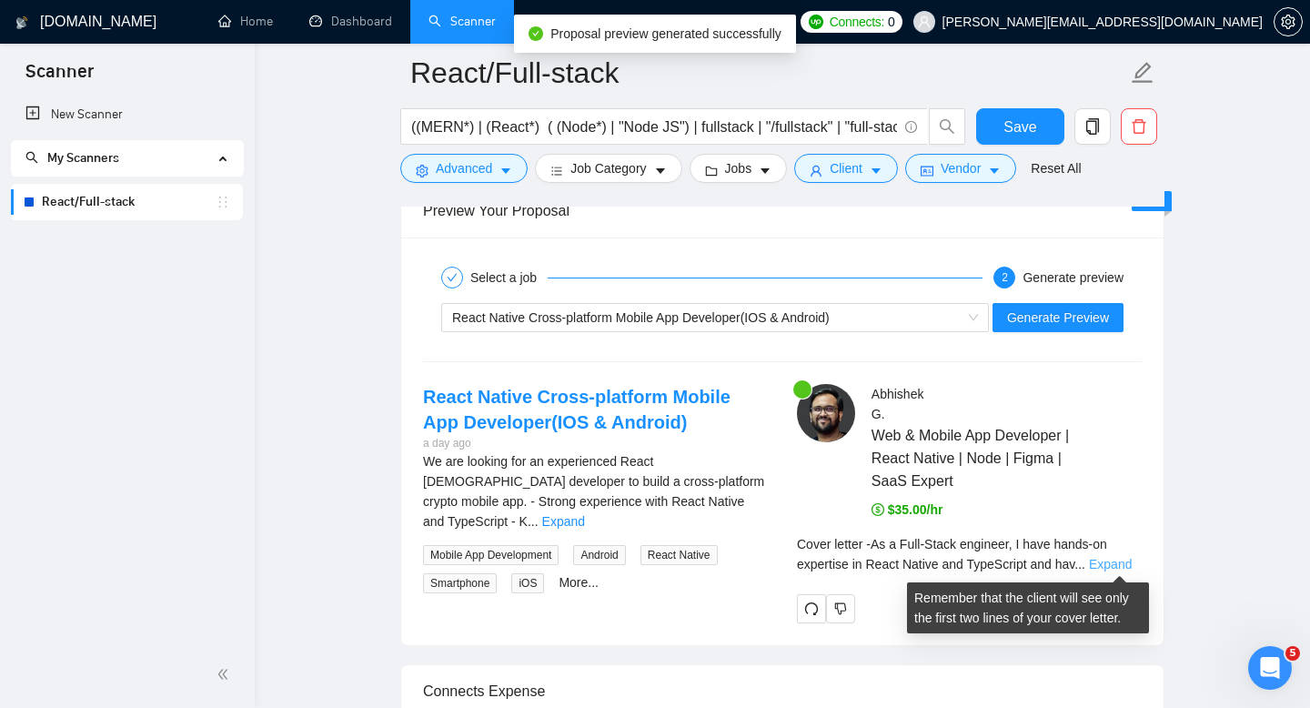
click at [1124, 563] on link "Expand" at bounding box center [1110, 564] width 43 height 15
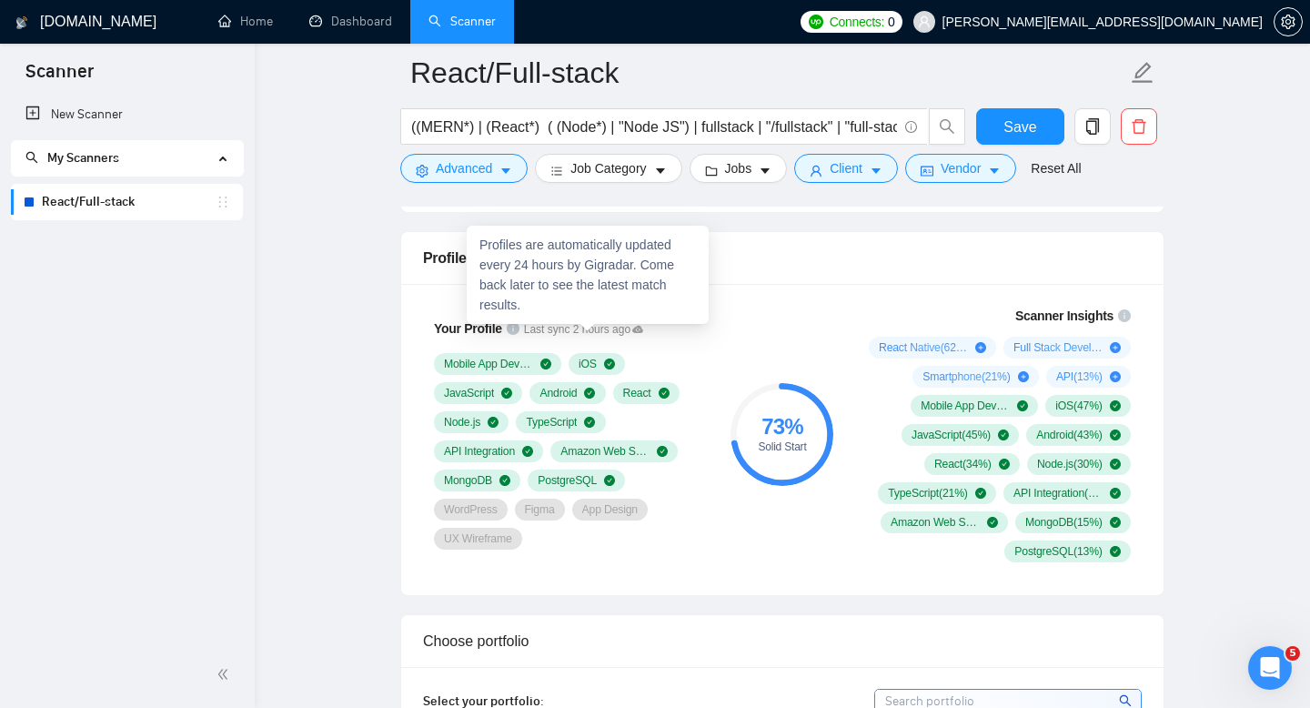
scroll to position [1159, 0]
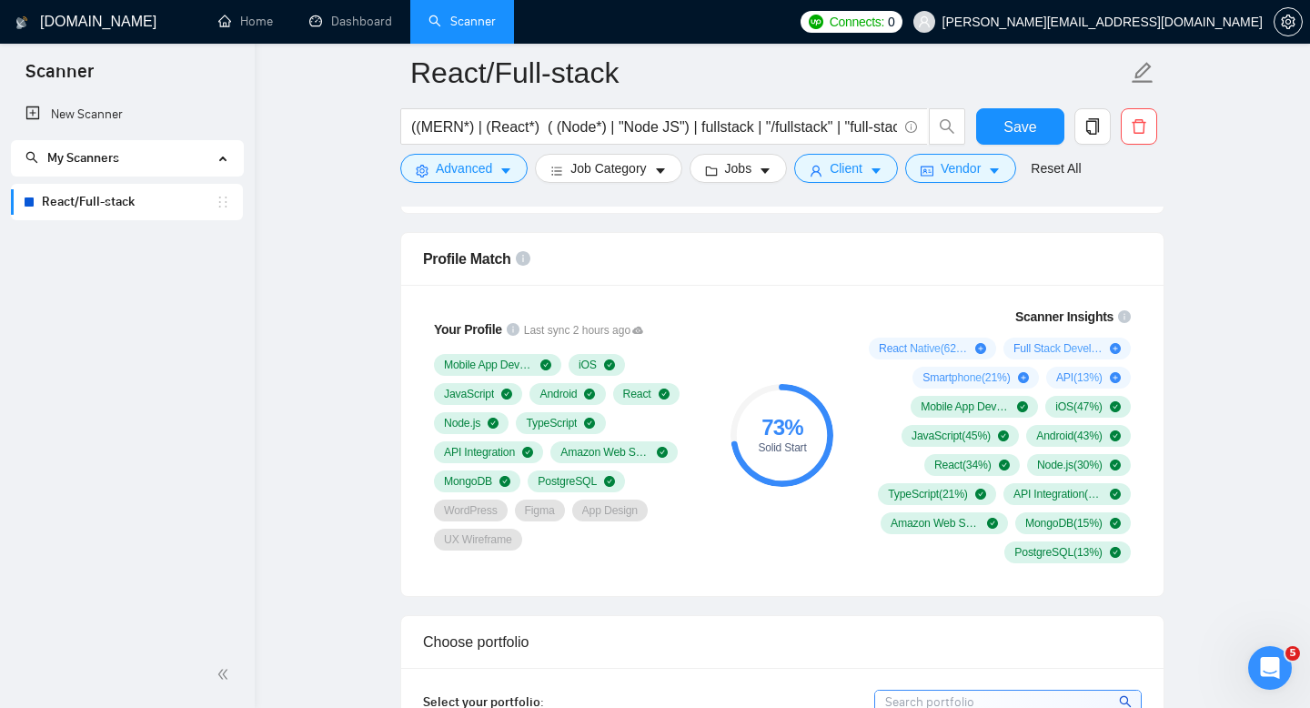
click at [834, 250] on div "Profile Match" at bounding box center [782, 259] width 719 height 52
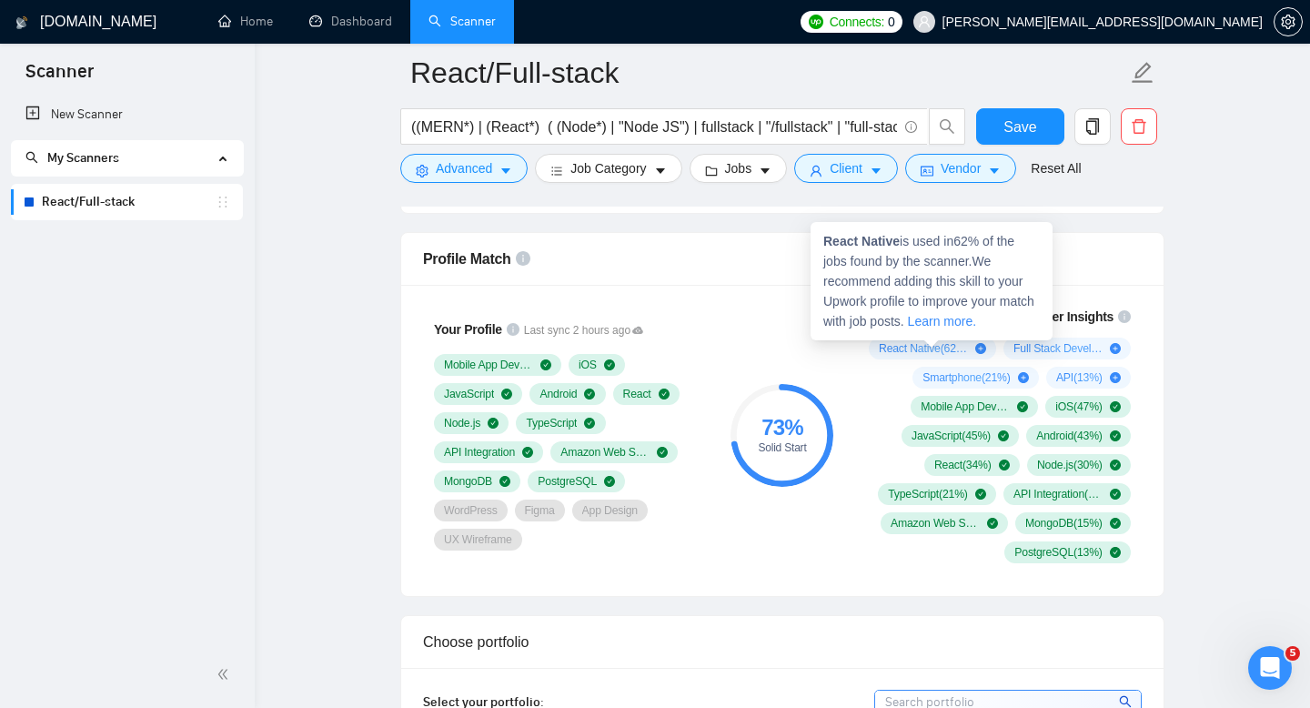
click at [980, 348] on icon "plus-circle" at bounding box center [980, 348] width 11 height 11
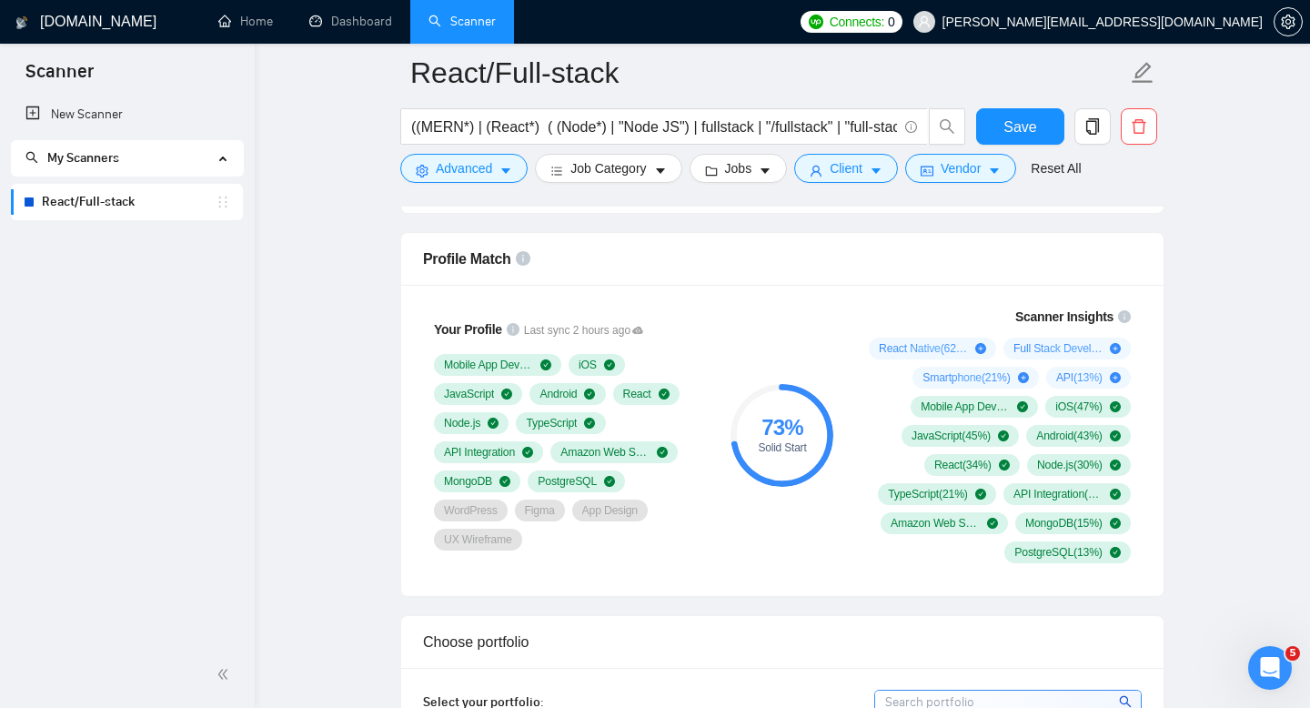
click at [753, 344] on div "73 % Solid Start" at bounding box center [782, 435] width 122 height 278
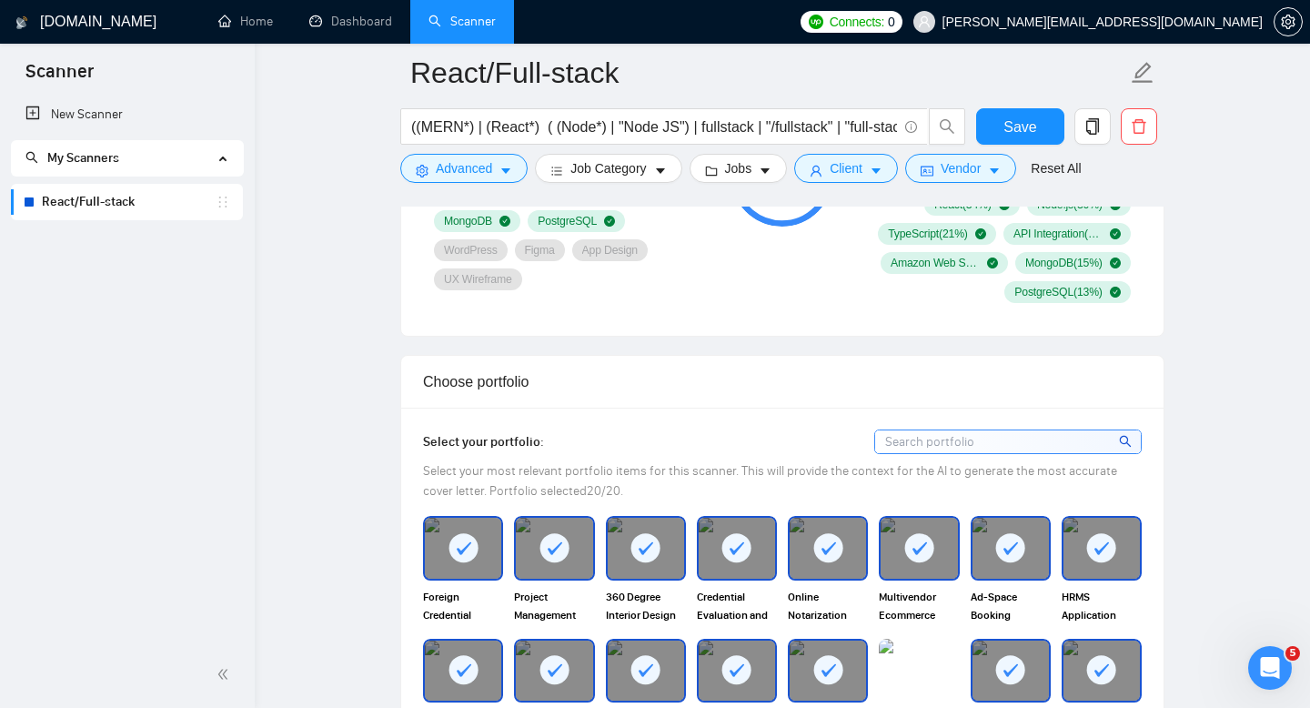
scroll to position [1591, 0]
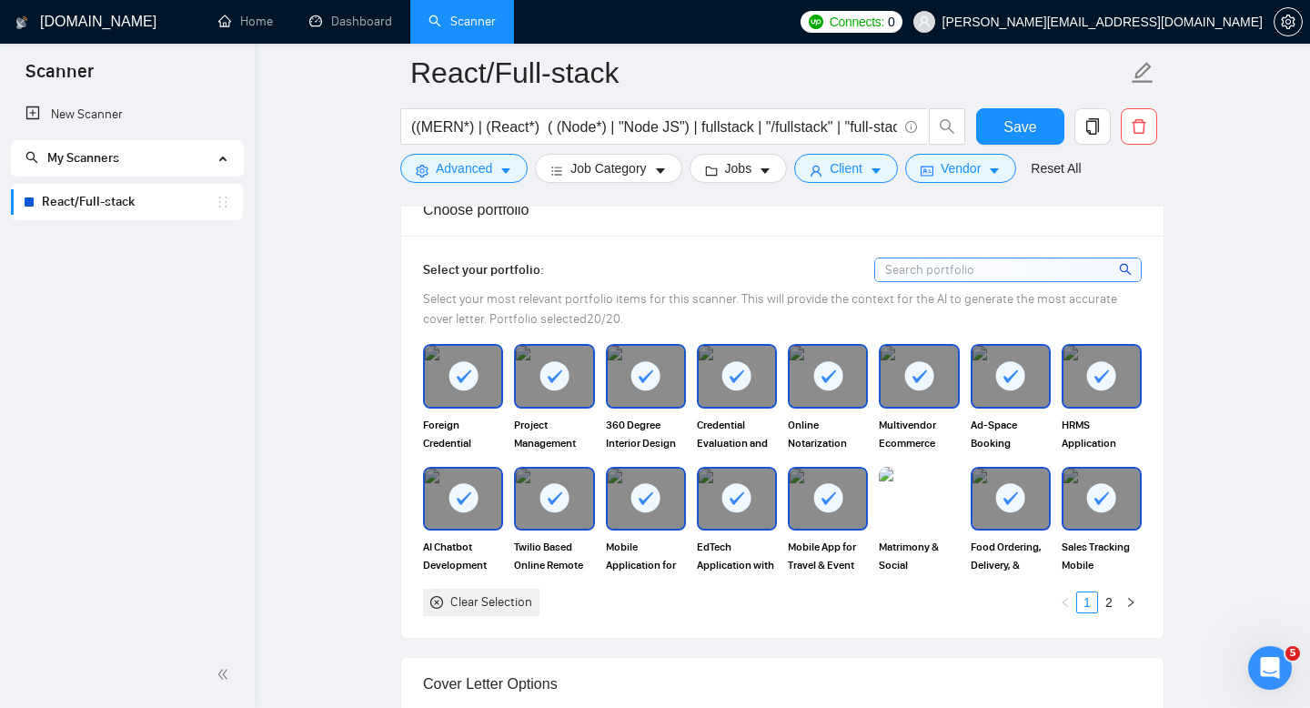
click at [466, 388] on rect at bounding box center [463, 375] width 29 height 29
click at [466, 388] on img at bounding box center [463, 376] width 76 height 60
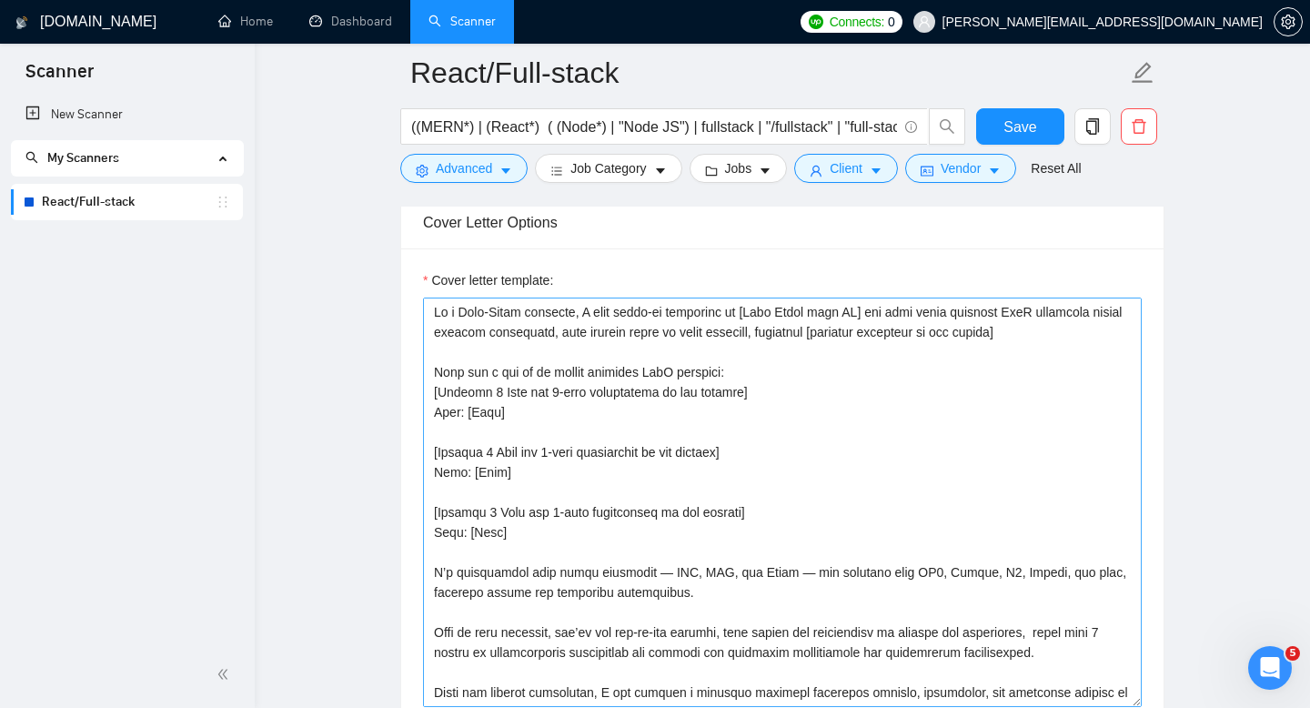
scroll to position [2115, 0]
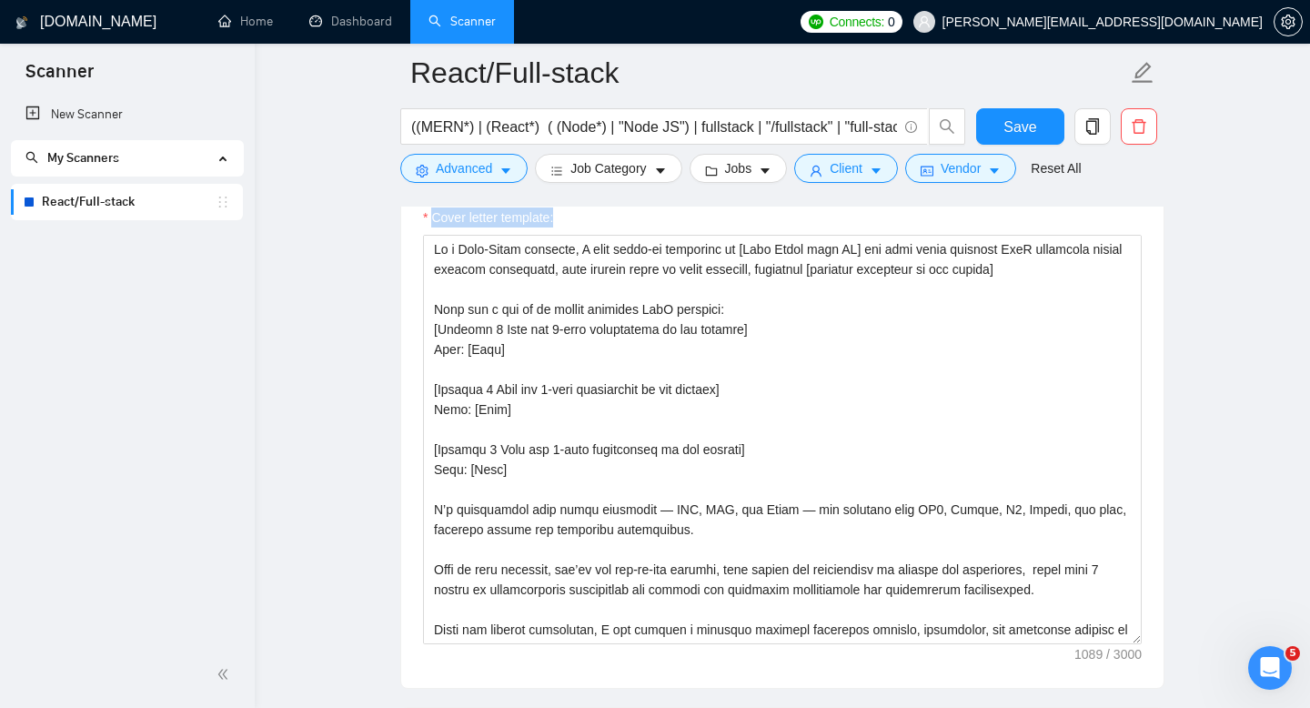
drag, startPoint x: 432, startPoint y: 216, endPoint x: 560, endPoint y: 214, distance: 128.3
click at [560, 214] on div "Cover letter template:" at bounding box center [782, 220] width 719 height 27
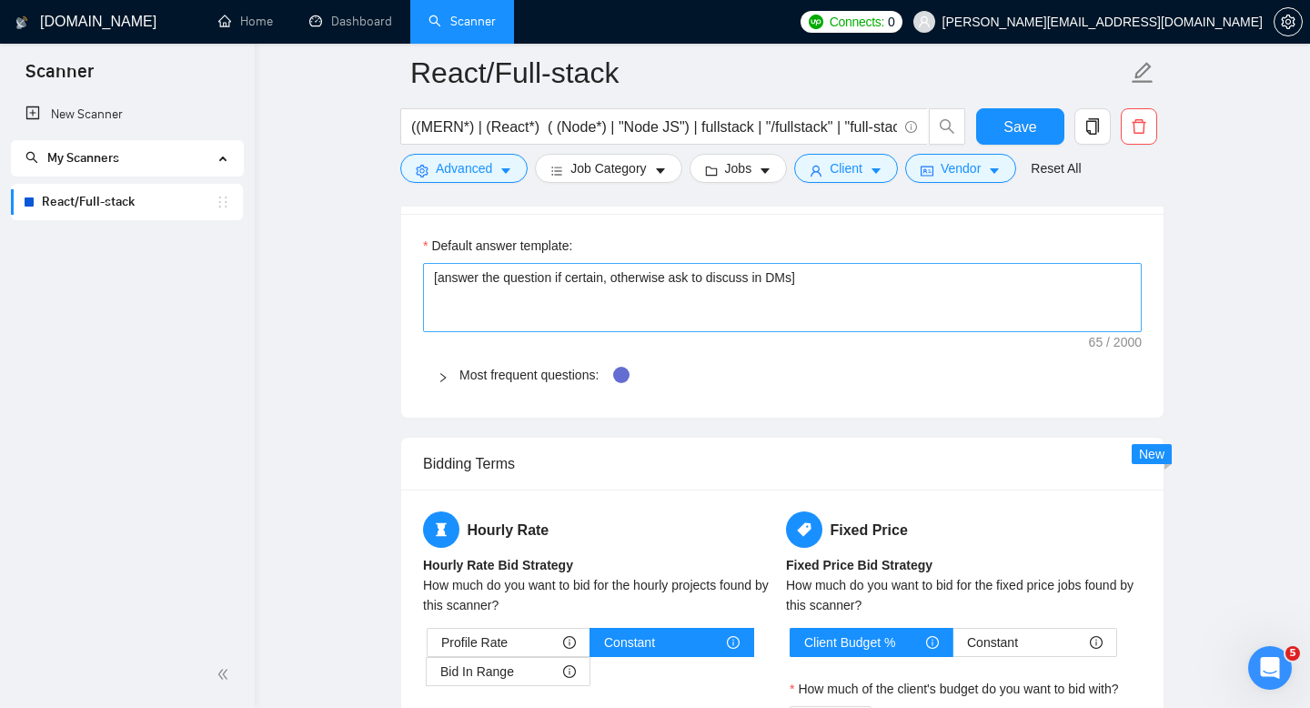
scroll to position [2678, 0]
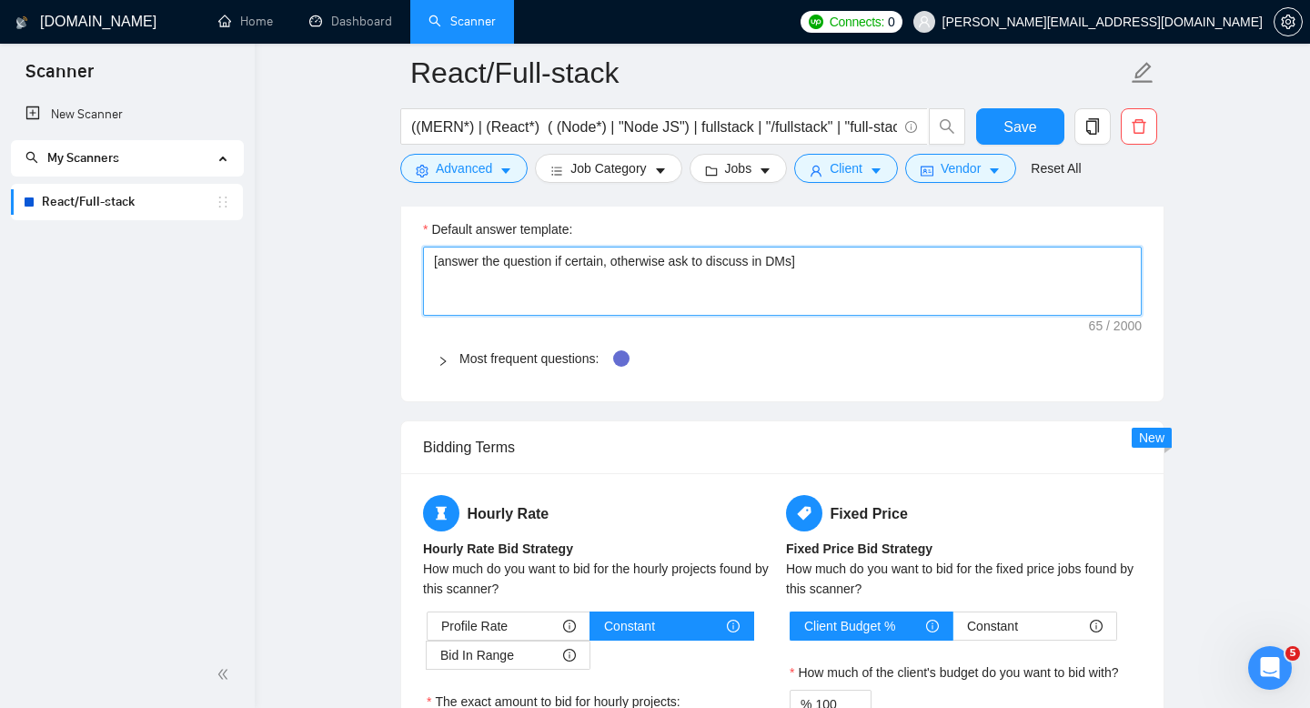
click at [474, 257] on textarea "[answer the question if certain, otherwise ask to discuss in DMs]" at bounding box center [782, 281] width 719 height 69
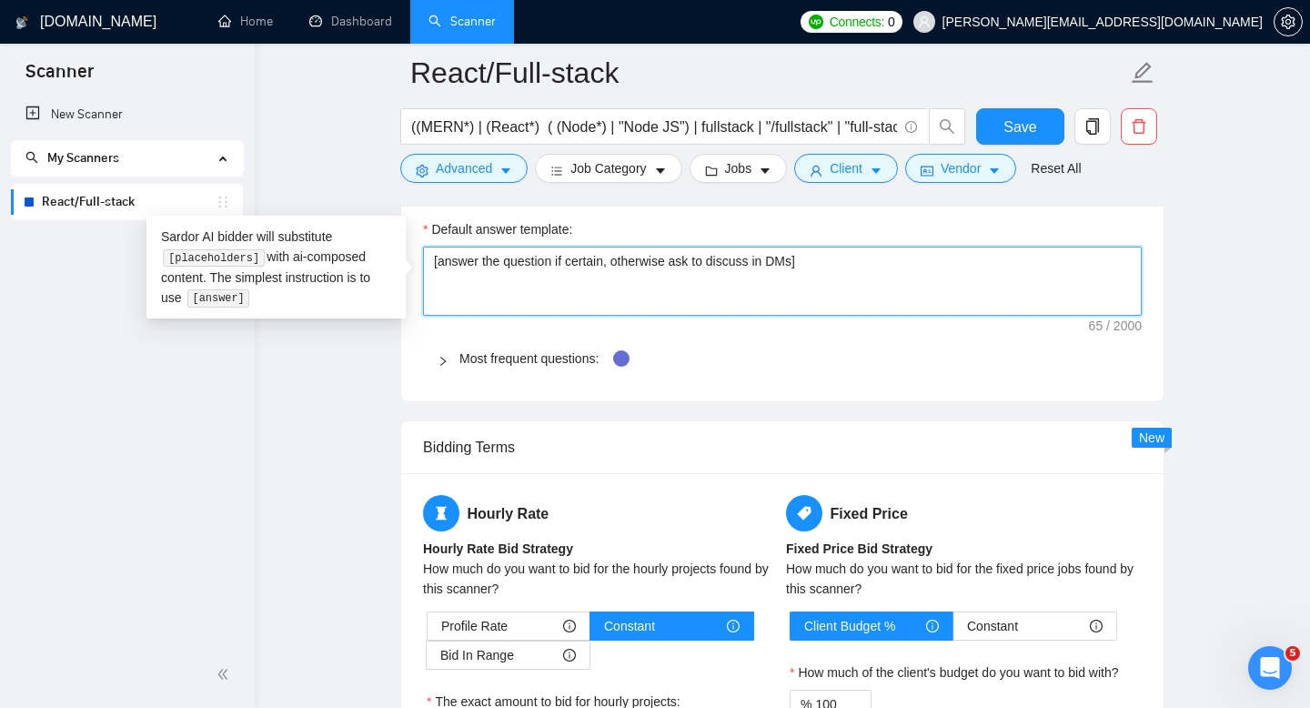
click at [474, 257] on textarea "[answer the question if certain, otherwise ask to discuss in DMs]" at bounding box center [782, 281] width 719 height 69
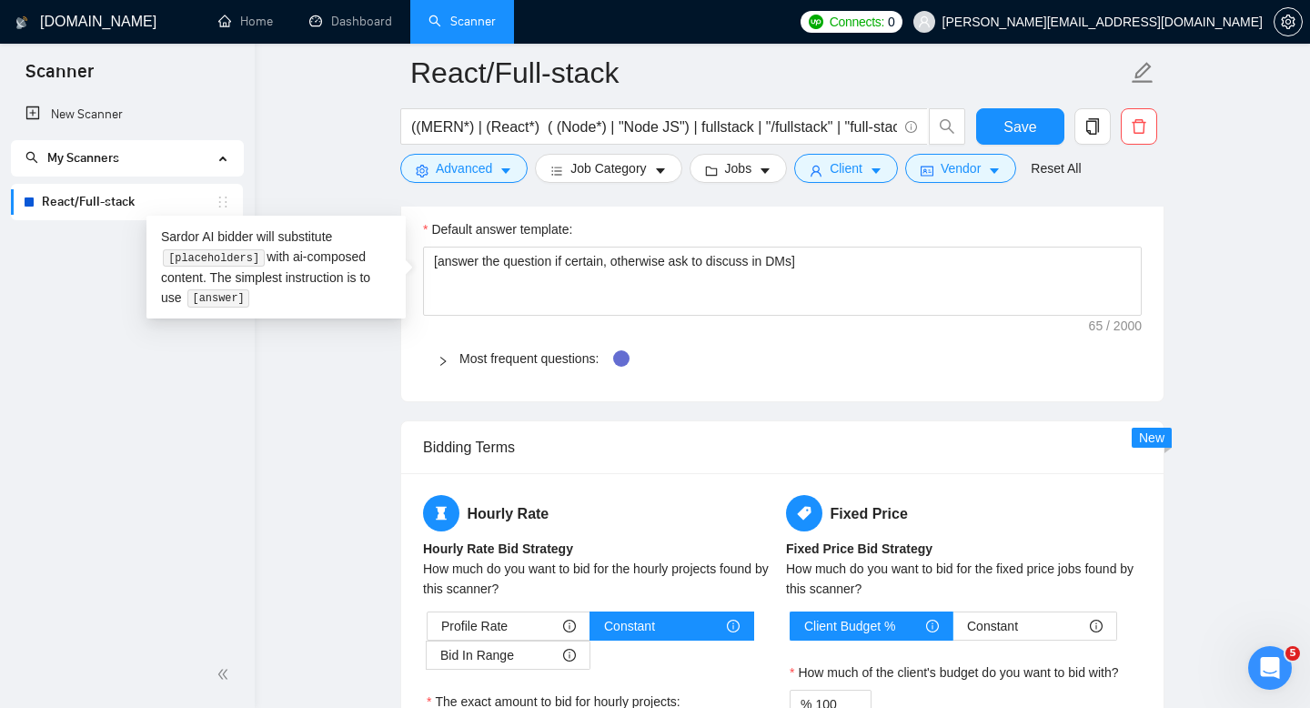
click at [306, 383] on main "React/Full-stack ((MERN*) | (React*) ( (Node*) | "Node JS") | fullstack | "/ful…" at bounding box center [782, 301] width 997 height 5812
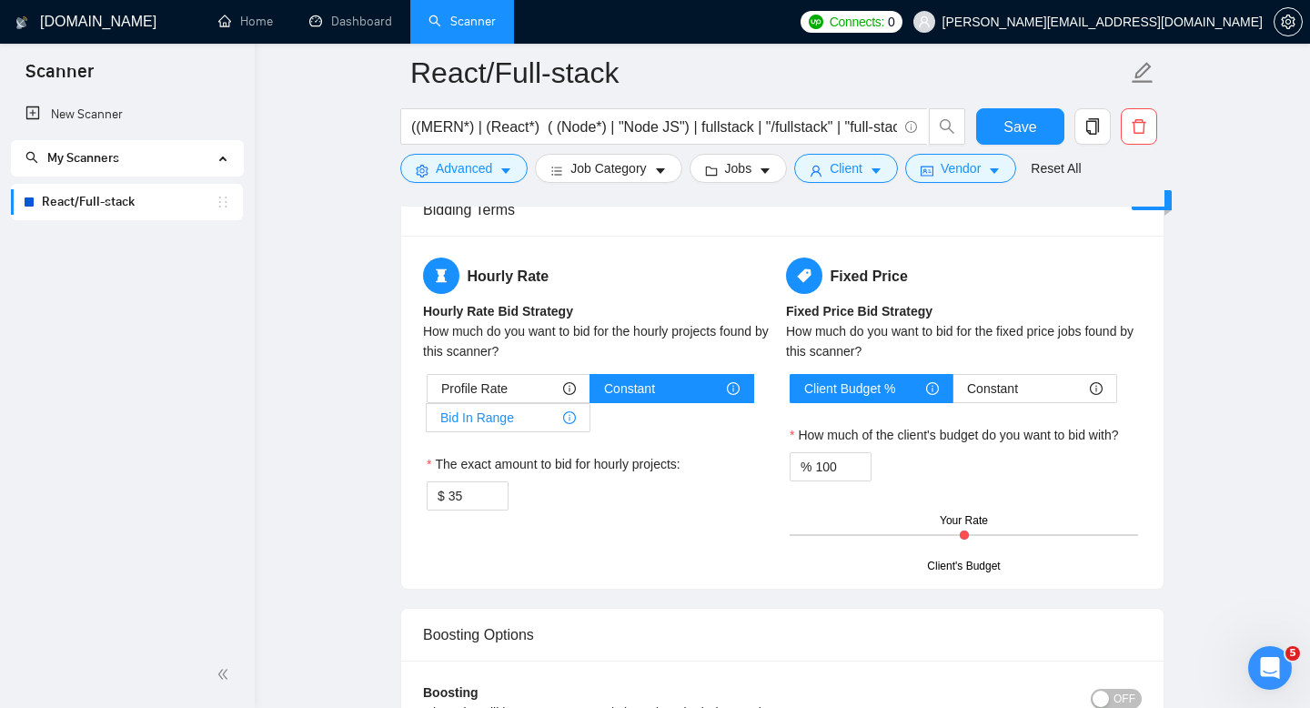
scroll to position [2914, 0]
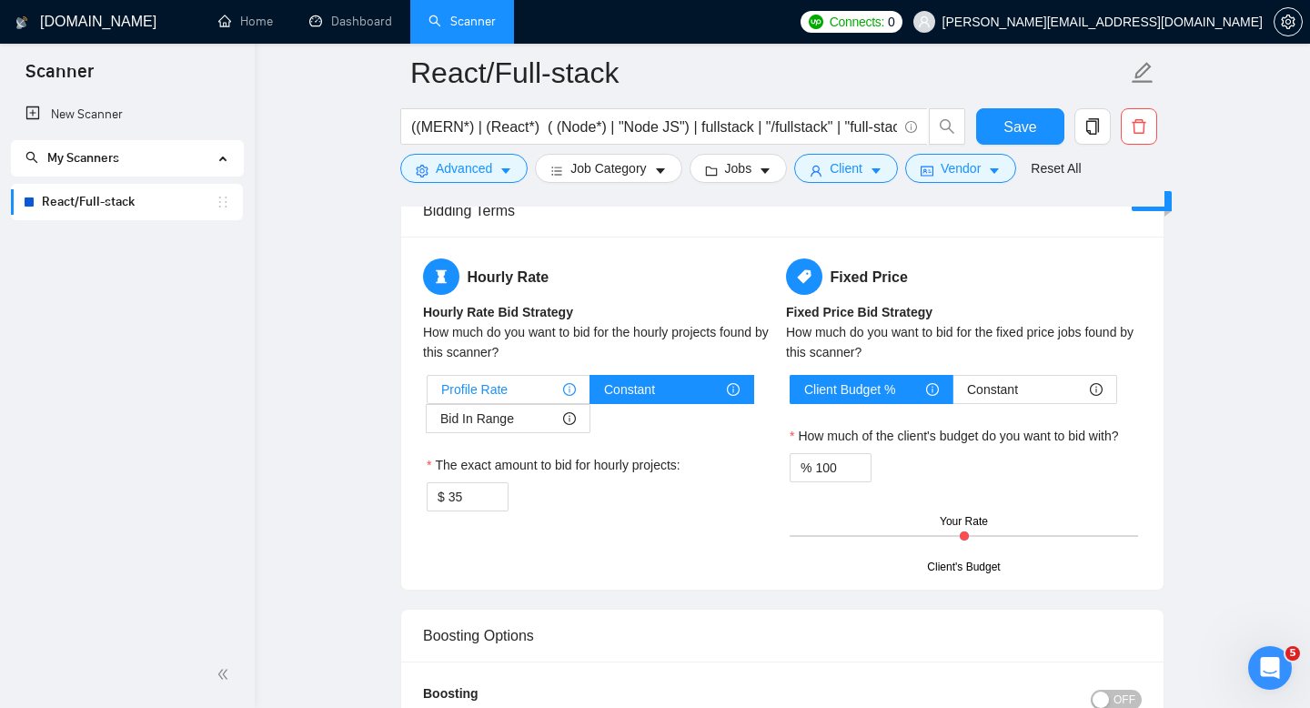
click at [503, 394] on span "Profile Rate" at bounding box center [474, 389] width 66 height 27
click at [428, 394] on input "Profile Rate" at bounding box center [428, 394] width 0 height 0
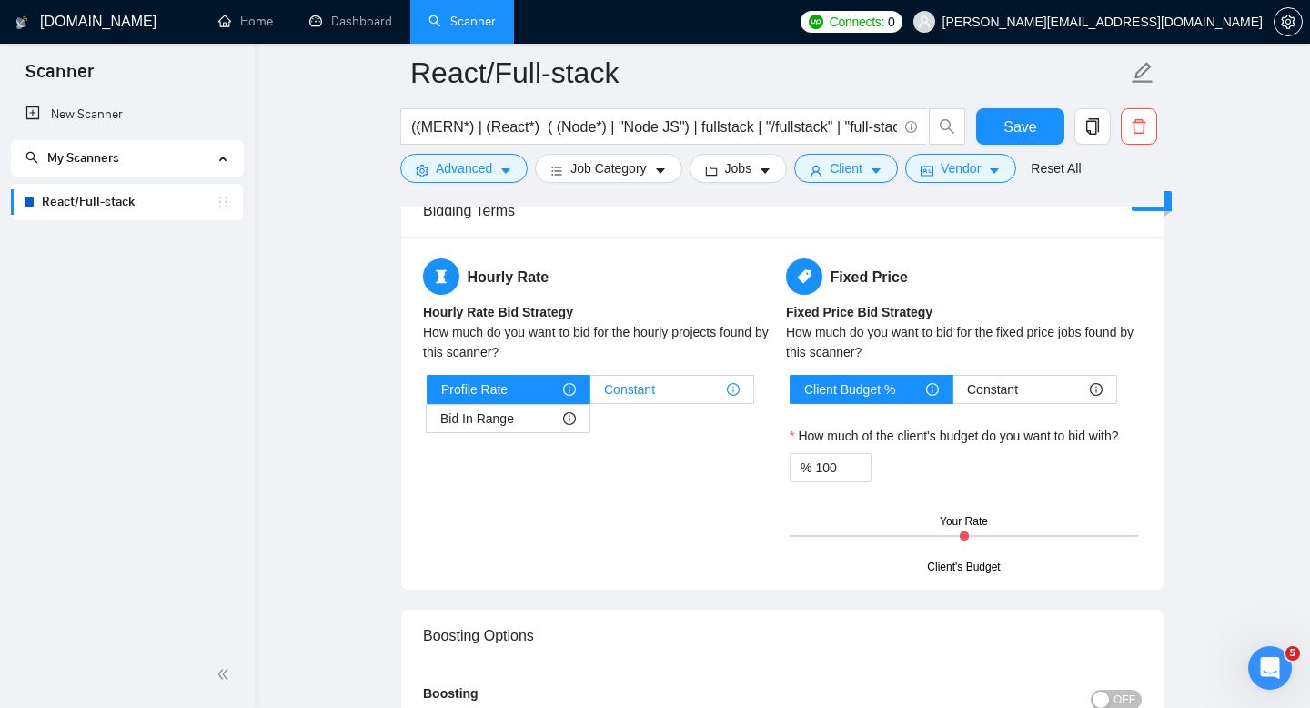
click at [662, 383] on div "Constant" at bounding box center [672, 389] width 136 height 27
click at [590, 394] on input "Constant" at bounding box center [590, 394] width 0 height 0
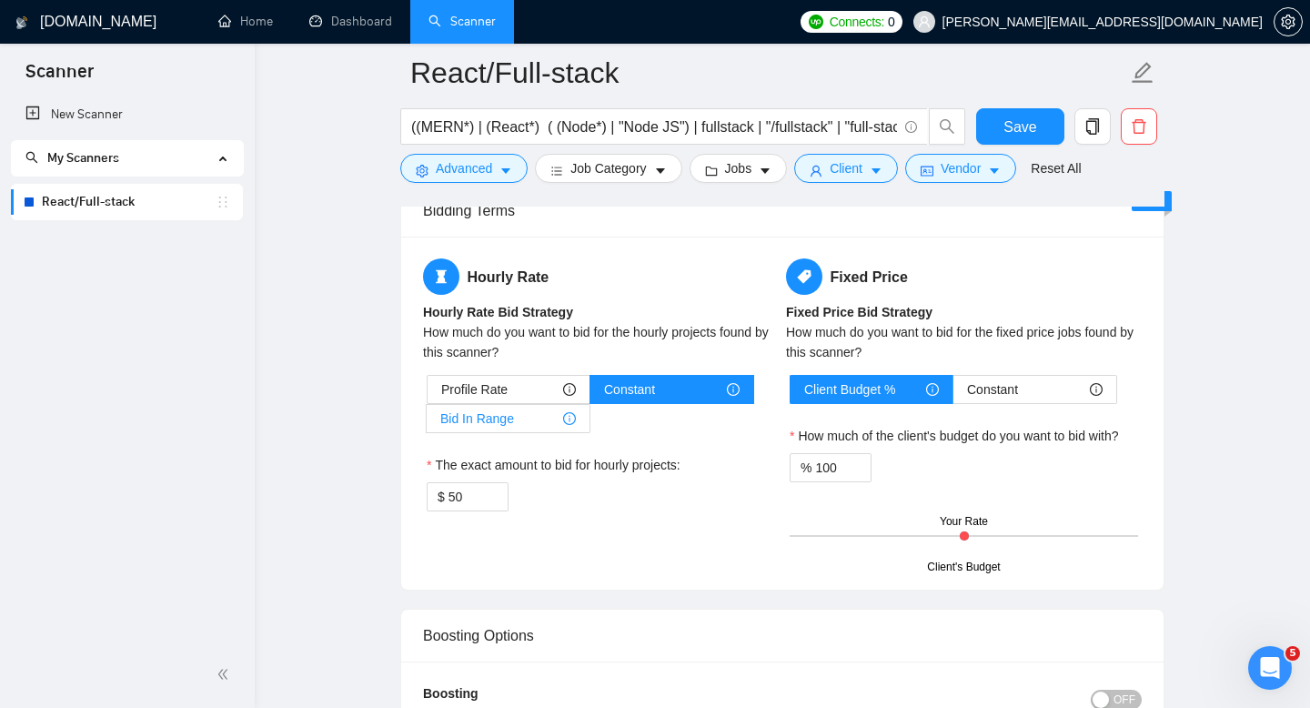
click at [465, 426] on span "Bid In Range" at bounding box center [477, 418] width 74 height 27
click at [427, 423] on input "Bid In Range" at bounding box center [427, 423] width 0 height 0
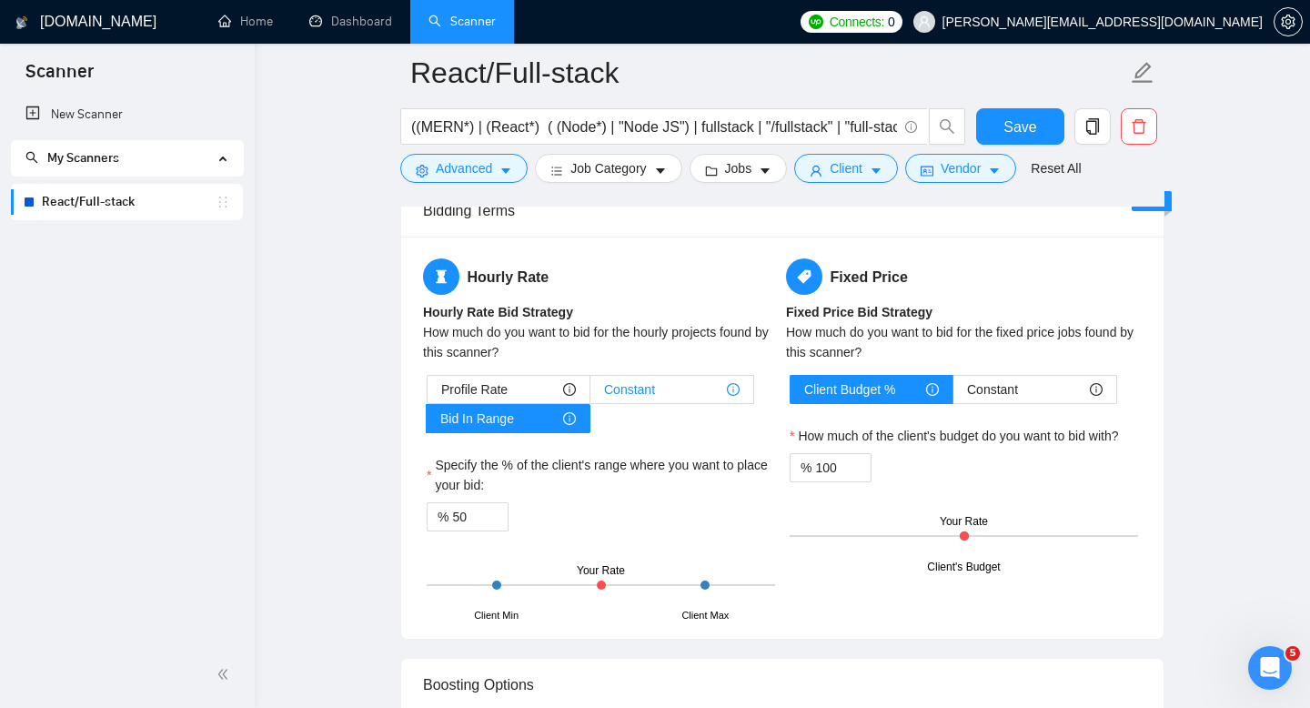
click at [632, 381] on span "Constant" at bounding box center [629, 389] width 51 height 27
click at [590, 394] on input "Constant" at bounding box center [590, 394] width 0 height 0
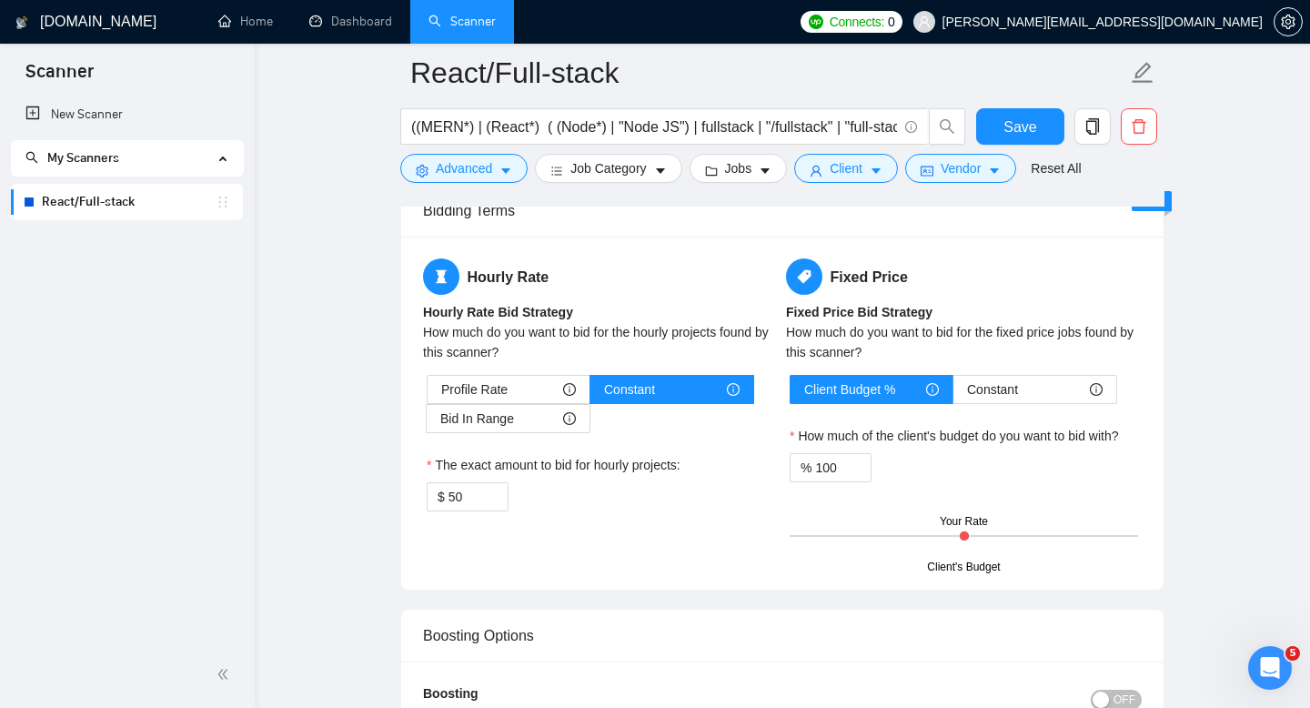
click at [315, 415] on main "React/Full-stack ((MERN*) | (React*) ( (Node*) | "Node JS") | fullstack | "/ful…" at bounding box center [782, 65] width 997 height 5812
click at [476, 502] on input "50" at bounding box center [478, 496] width 59 height 27
type input "25"
click at [304, 450] on main "React/Full-stack ((MERN*) | (React*) ( (Node*) | "Node JS") | fullstack | "/ful…" at bounding box center [782, 65] width 997 height 5812
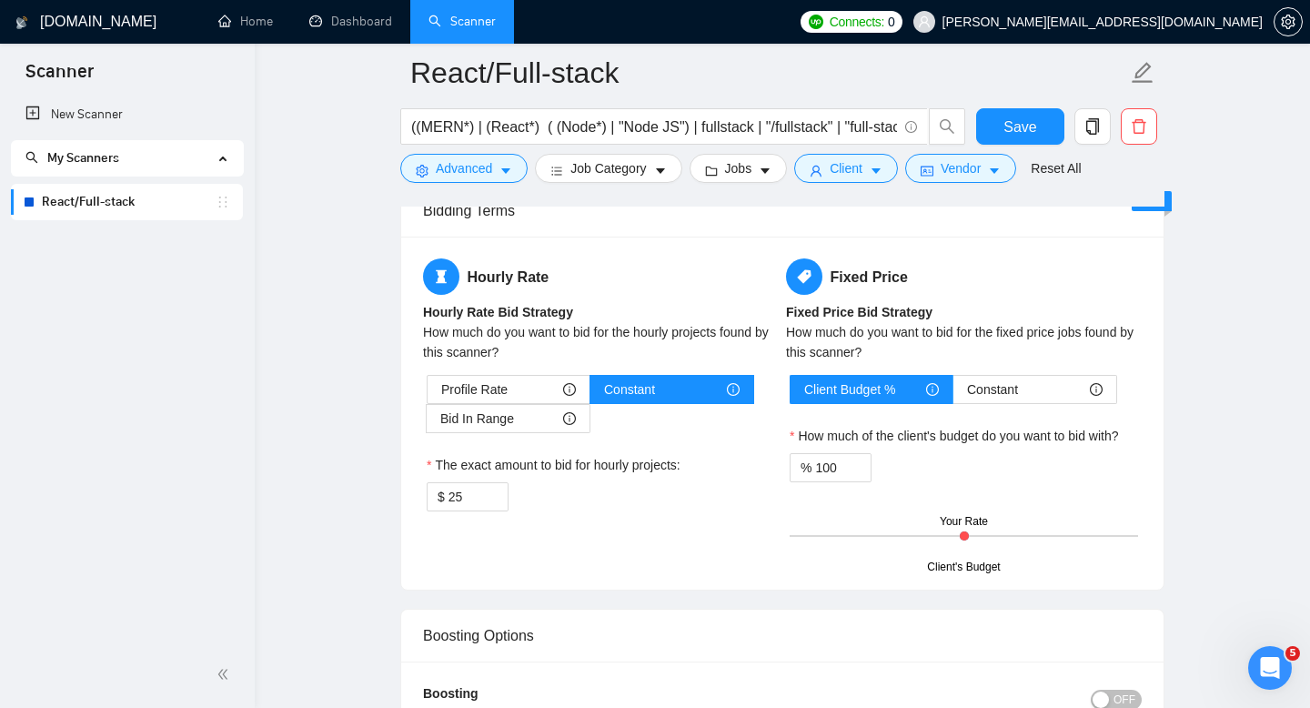
click at [304, 450] on main "React/Full-stack ((MERN*) | (React*) ( (Node*) | "Node JS") | fullstack | "/ful…" at bounding box center [782, 65] width 997 height 5812
click at [519, 398] on div "Profile Rate" at bounding box center [508, 389] width 135 height 27
click at [428, 394] on input "Profile Rate" at bounding box center [428, 394] width 0 height 0
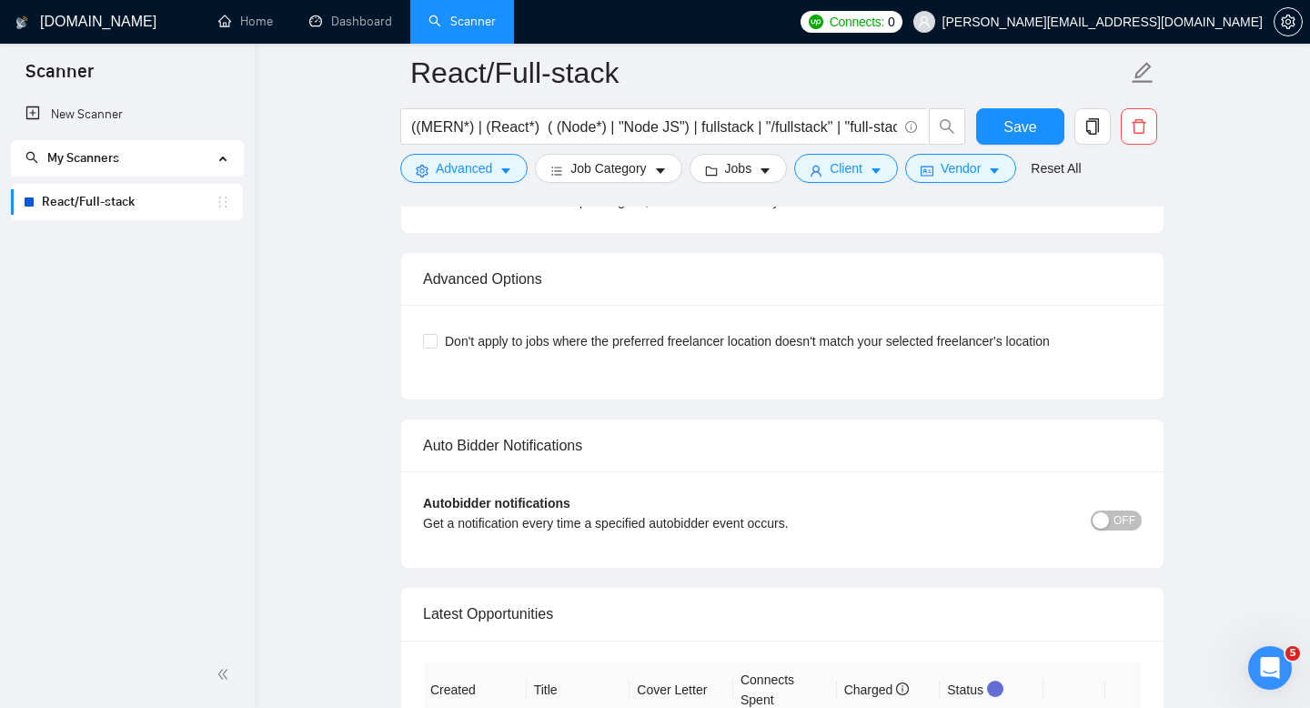
scroll to position [5108, 0]
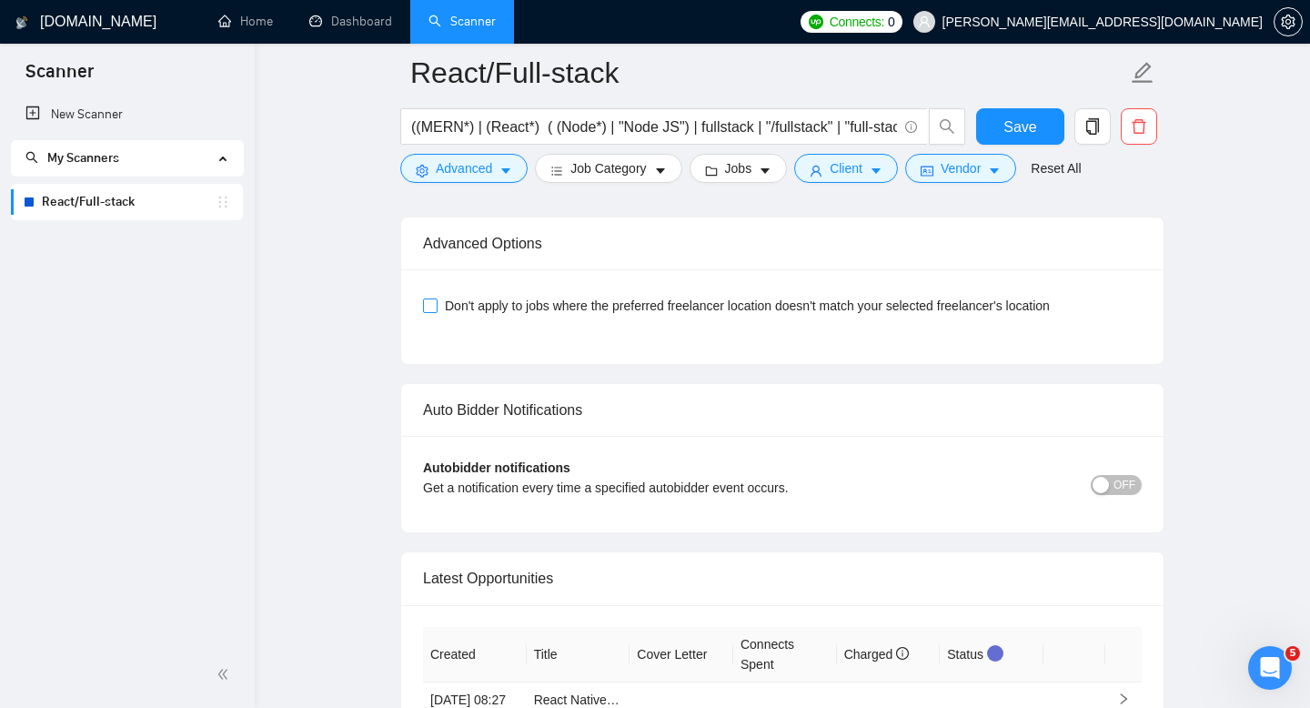
click at [961, 316] on span "Don't apply to jobs where the preferred freelancer location doesn't match your …" at bounding box center [748, 306] width 620 height 20
click at [436, 311] on input "Don't apply to jobs where the preferred freelancer location doesn't match your …" at bounding box center [429, 304] width 13 height 13
click at [961, 316] on span "Don't apply to jobs where the preferred freelancer location doesn't match your …" at bounding box center [748, 306] width 620 height 20
click at [436, 311] on input "Don't apply to jobs where the preferred freelancer location doesn't match your …" at bounding box center [429, 304] width 13 height 13
click at [961, 316] on span "Don't apply to jobs where the preferred freelancer location doesn't match your …" at bounding box center [748, 306] width 620 height 20
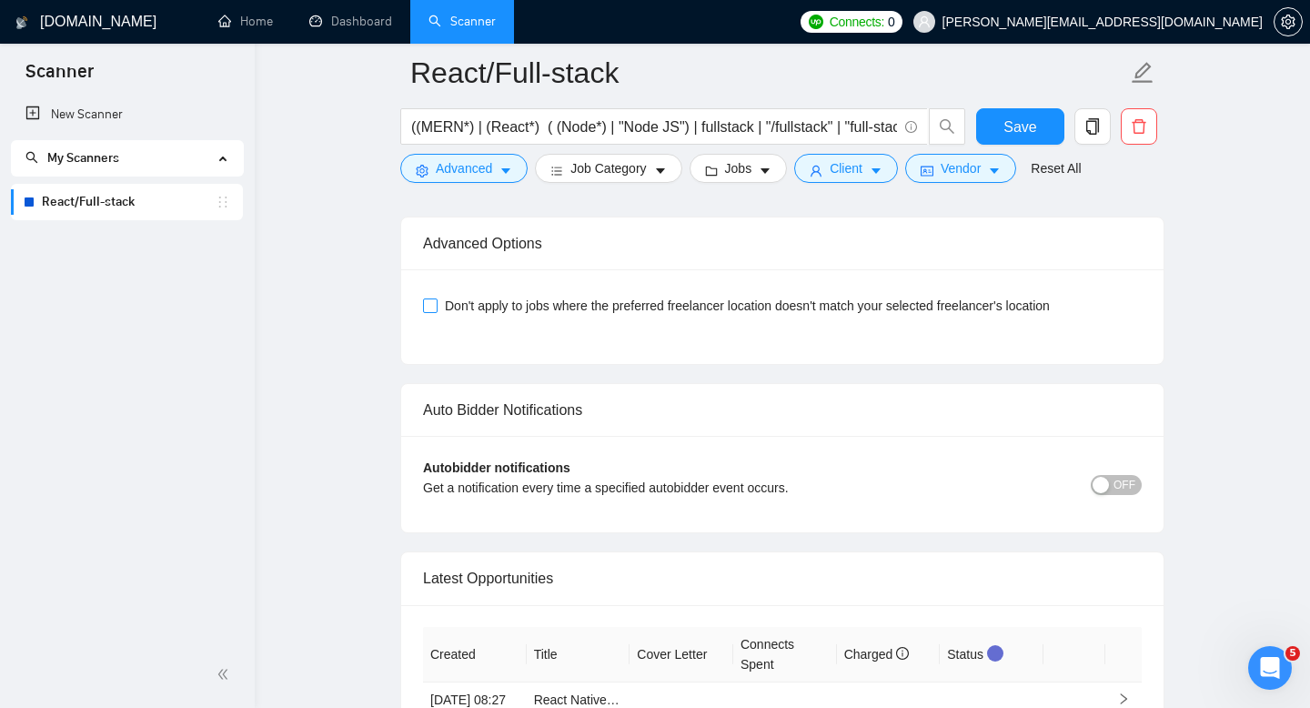
click at [436, 311] on input "Don't apply to jobs where the preferred freelancer location doesn't match your …" at bounding box center [429, 304] width 13 height 13
checkbox input "true"
click at [1122, 495] on span "OFF" at bounding box center [1125, 485] width 22 height 20
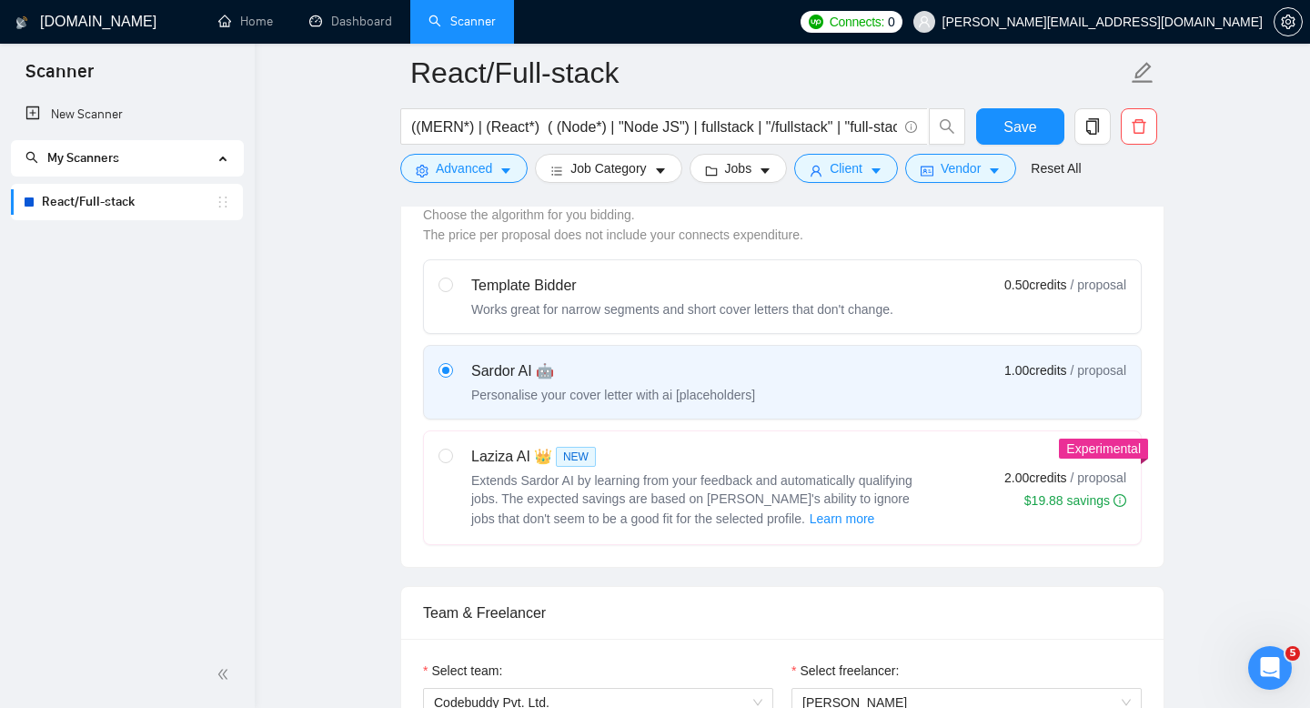
scroll to position [0, 0]
